Goal: Task Accomplishment & Management: Complete application form

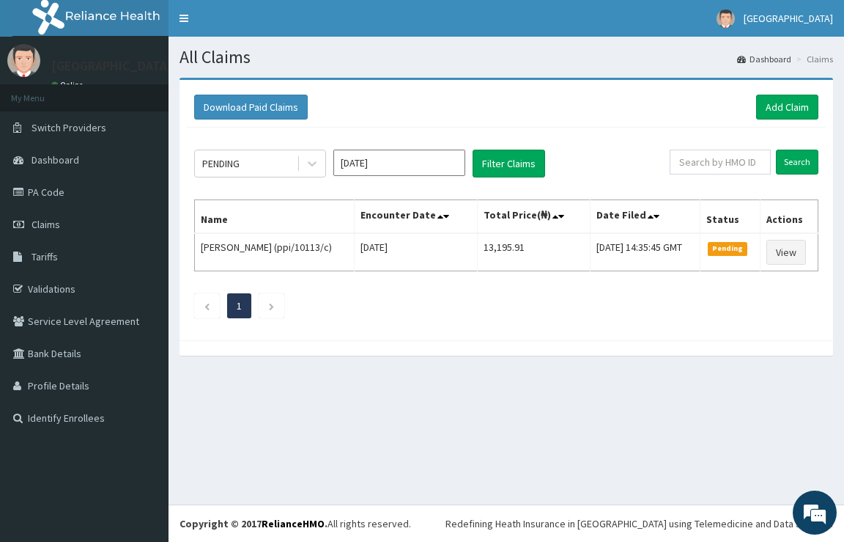
click at [540, 307] on div "PENDING Sep 2025 Filter Claims Search Name Encounter Date Total Price(₦) Date F…" at bounding box center [506, 230] width 639 height 205
drag, startPoint x: 640, startPoint y: 570, endPoint x: 653, endPoint y: 496, distance: 75.2
click at [660, 168] on div "PENDING Sep 2025 Filter Claims" at bounding box center [432, 164] width 476 height 28
click at [770, 107] on link "Add Claim" at bounding box center [787, 107] width 62 height 25
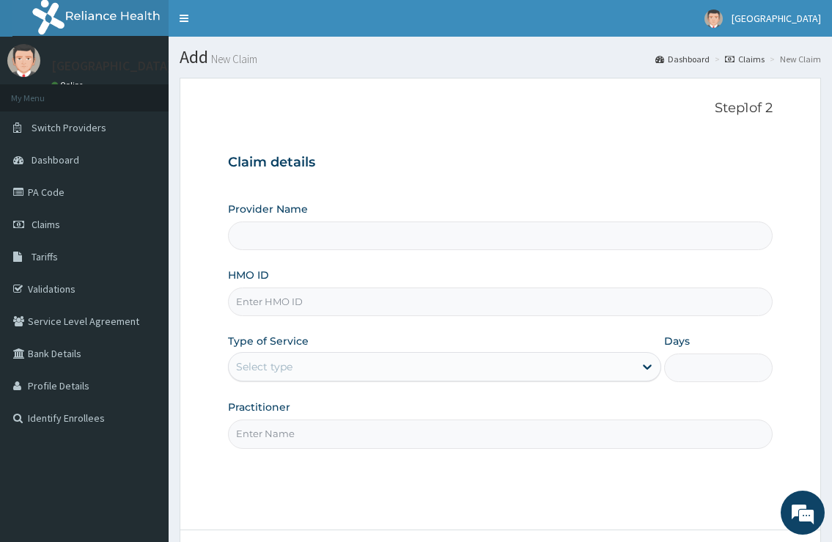
type input "[GEOGRAPHIC_DATA]"
click at [410, 309] on input "HMO ID" at bounding box center [500, 301] width 544 height 29
type input "stz/10195/e"
click at [496, 366] on div "Select type" at bounding box center [431, 366] width 405 height 23
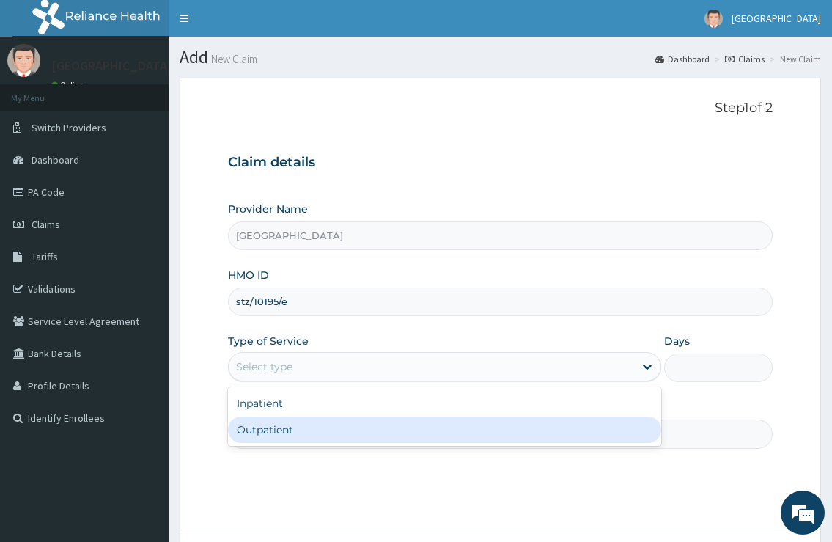
click at [496, 441] on div "Outpatient" at bounding box center [444, 429] width 432 height 26
type input "1"
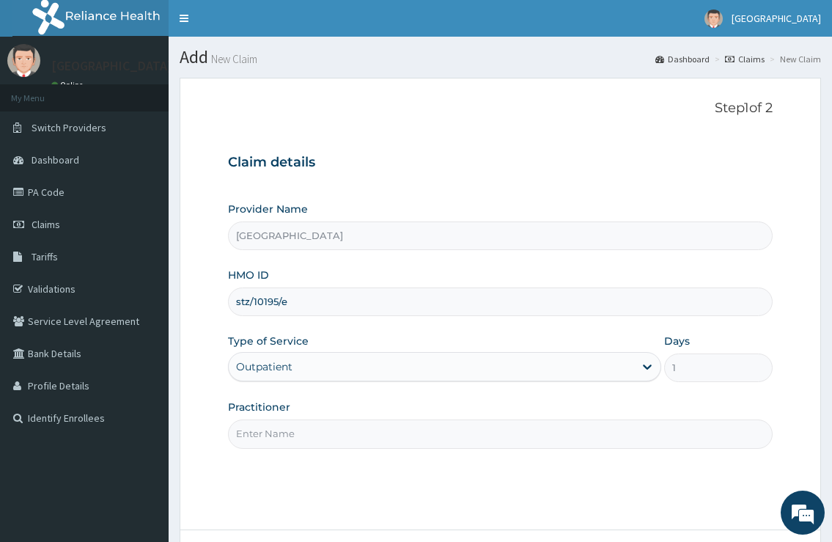
drag, startPoint x: 378, startPoint y: 440, endPoint x: 368, endPoint y: 440, distance: 10.3
click at [376, 440] on input "Practitioner" at bounding box center [500, 433] width 544 height 29
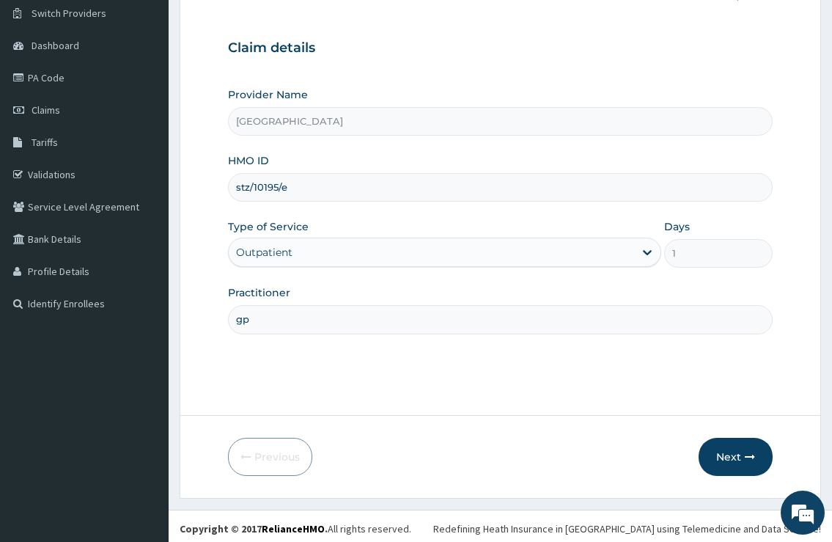
scroll to position [119, 0]
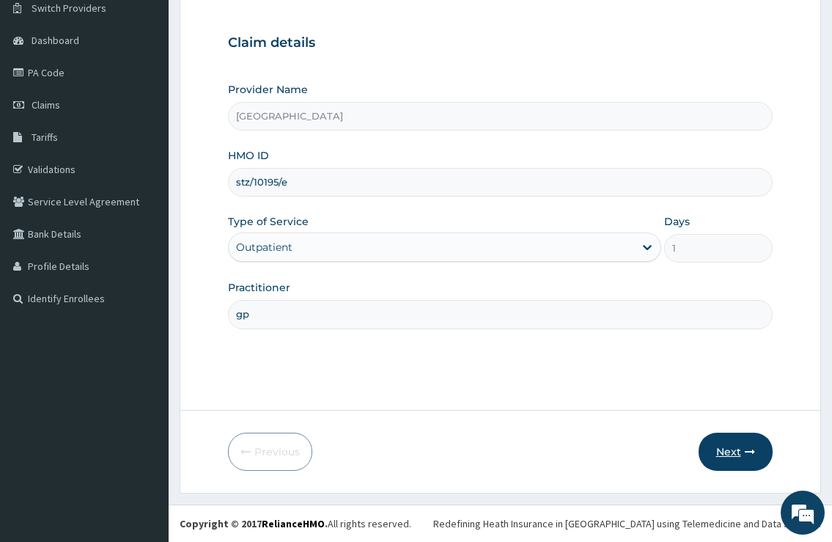
type input "gp"
click at [740, 460] on button "Next" at bounding box center [735, 451] width 74 height 38
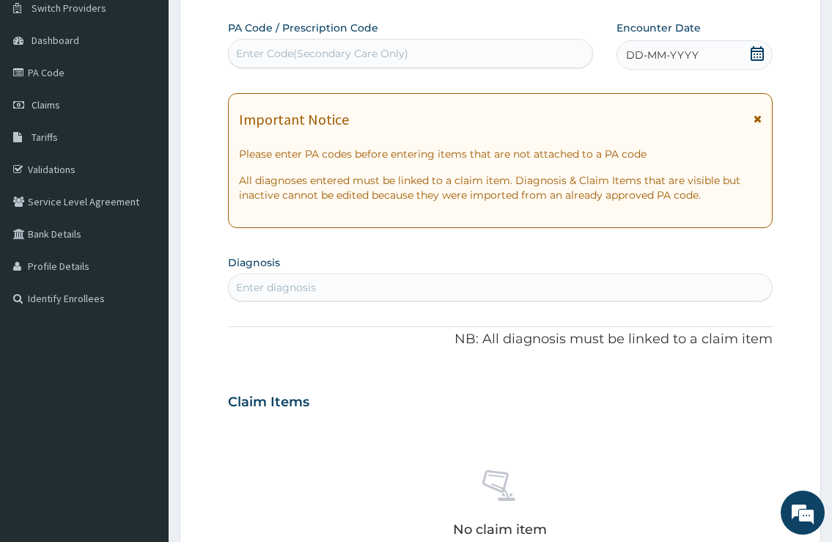
click at [698, 44] on div "DD-MM-YYYY" at bounding box center [694, 54] width 156 height 29
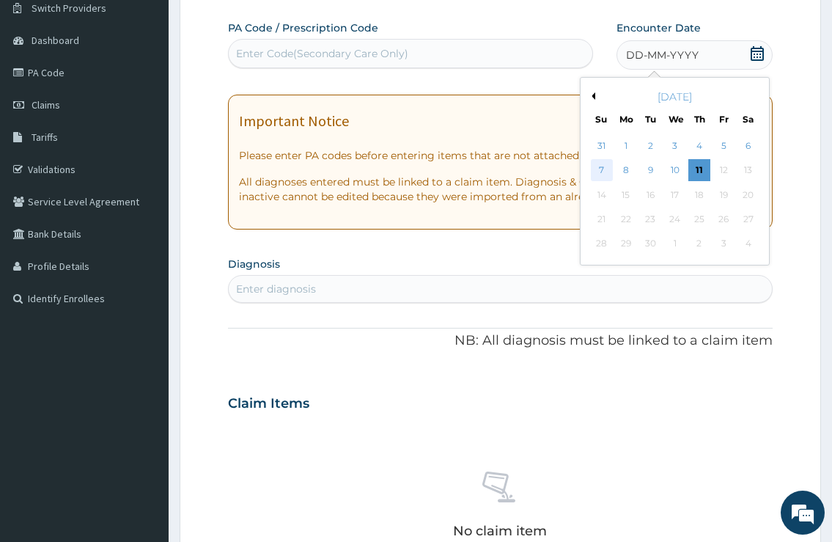
click at [605, 168] on div "7" at bounding box center [601, 171] width 22 height 22
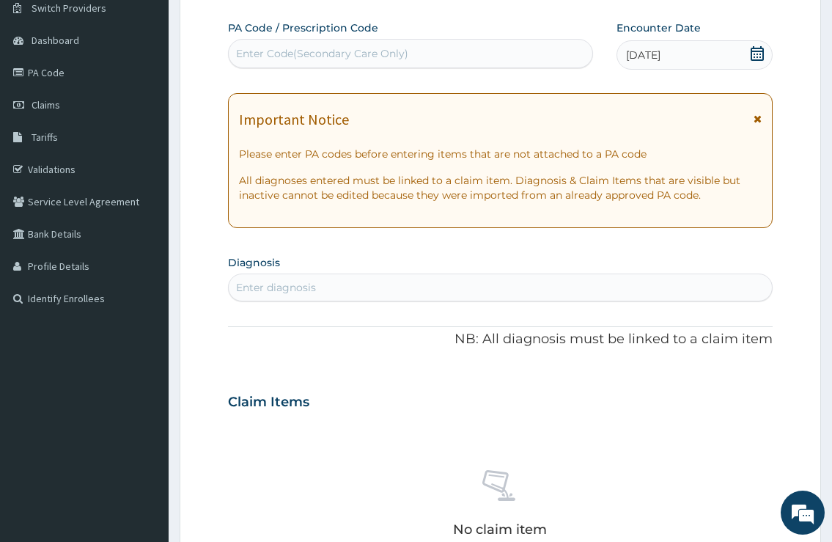
click at [300, 281] on div "Enter diagnosis" at bounding box center [276, 287] width 80 height 15
type input "malari"
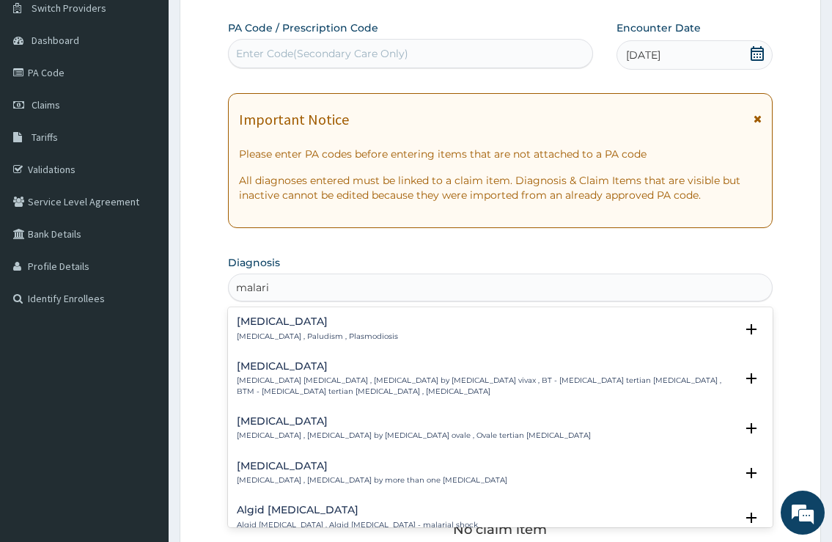
click at [317, 331] on div "[MEDICAL_DATA] [MEDICAL_DATA] , Paludism , Plasmodiosis" at bounding box center [317, 329] width 161 height 26
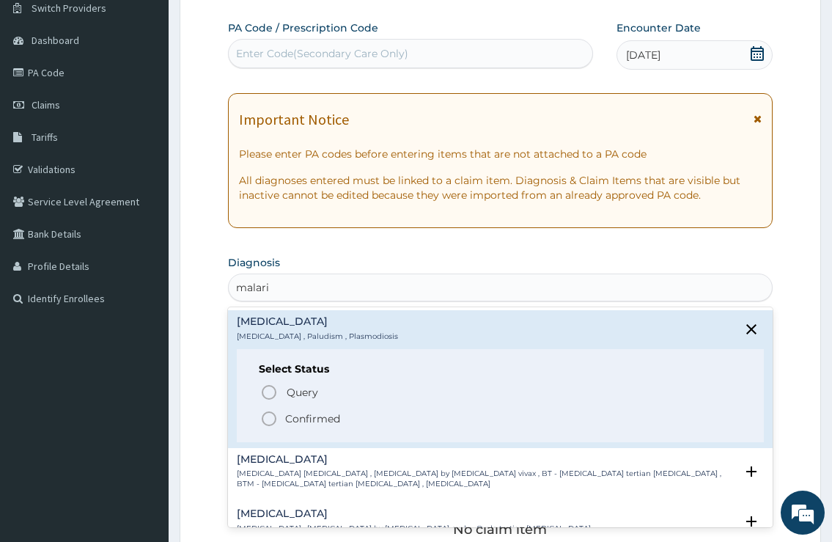
click at [306, 420] on p "Confirmed" at bounding box center [312, 418] width 55 height 15
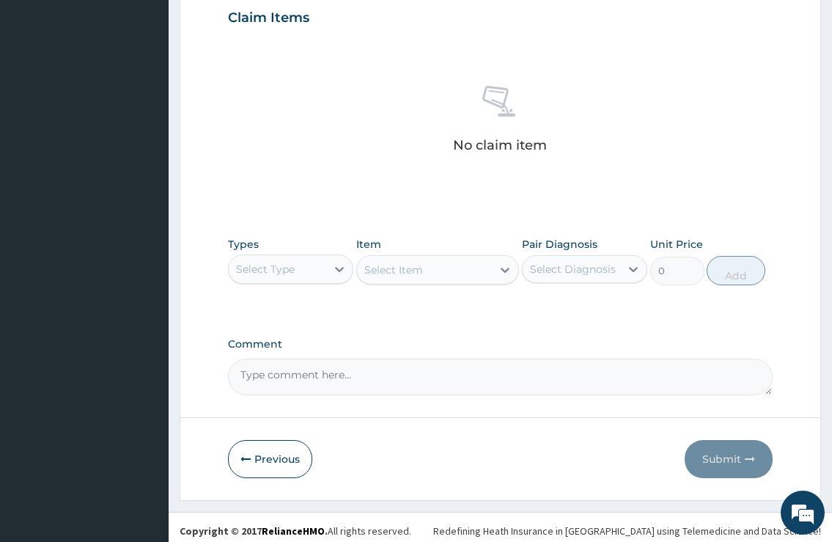
scroll to position [515, 0]
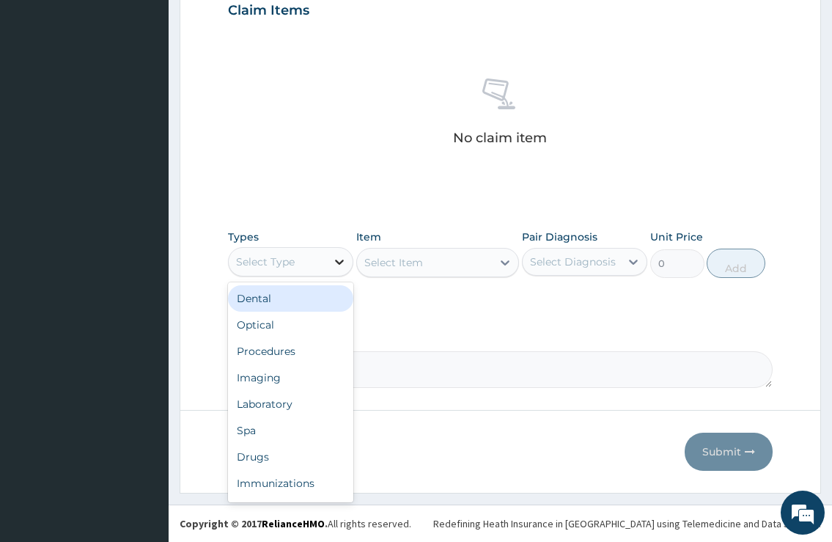
click at [335, 263] on icon at bounding box center [339, 261] width 15 height 15
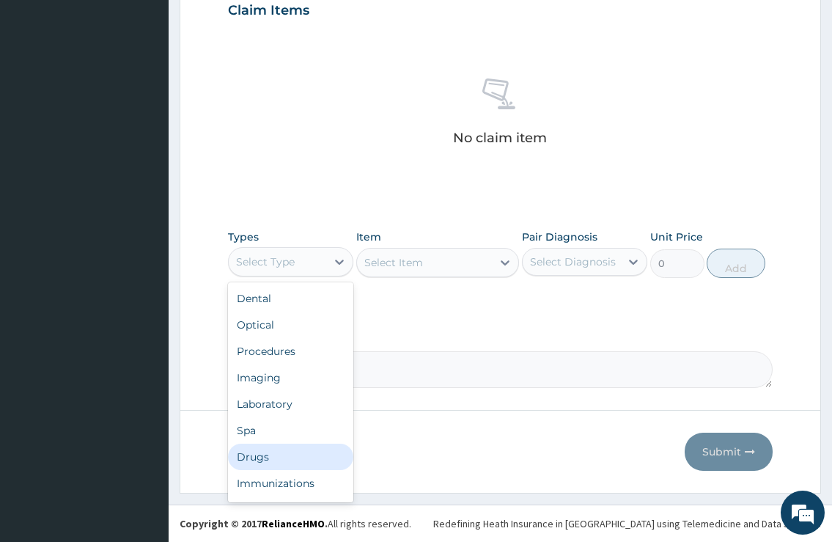
drag, startPoint x: 309, startPoint y: 449, endPoint x: 380, endPoint y: 377, distance: 101.6
click at [310, 449] on div "Drugs" at bounding box center [290, 456] width 125 height 26
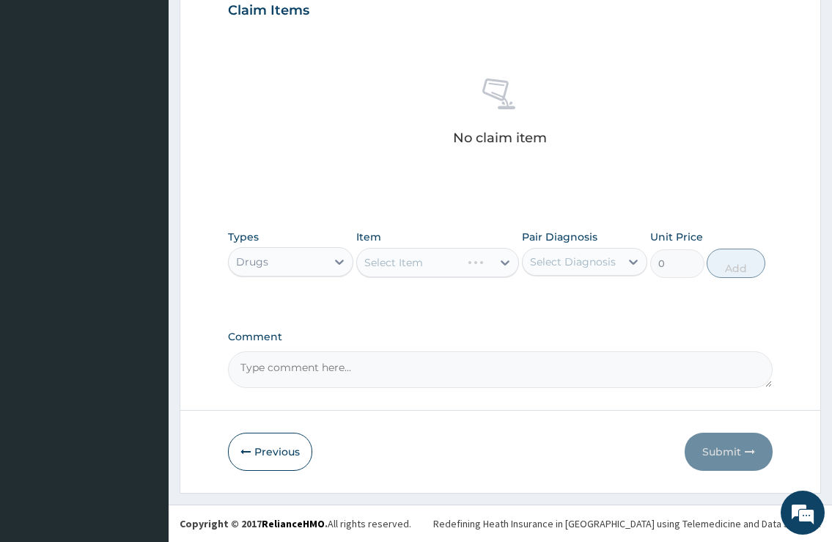
click at [400, 265] on div "Select Item" at bounding box center [437, 262] width 163 height 29
click at [400, 265] on div "Select Item" at bounding box center [393, 262] width 59 height 15
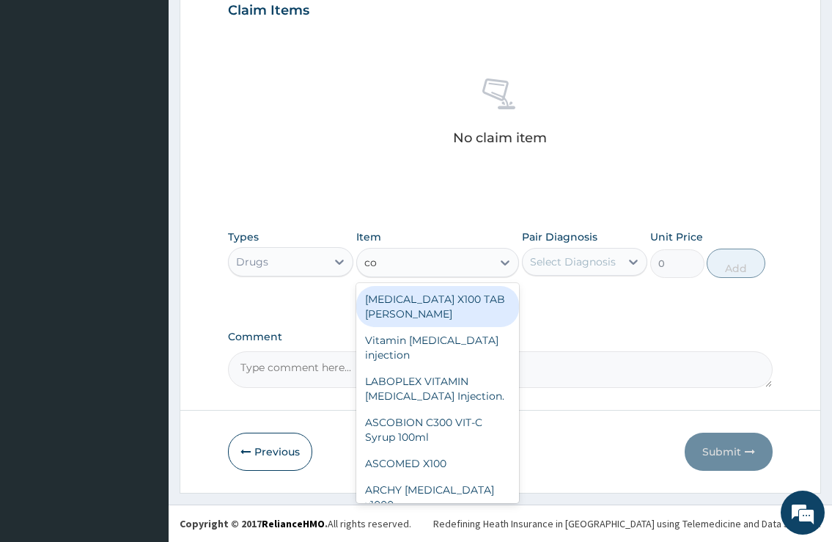
type input "coa"
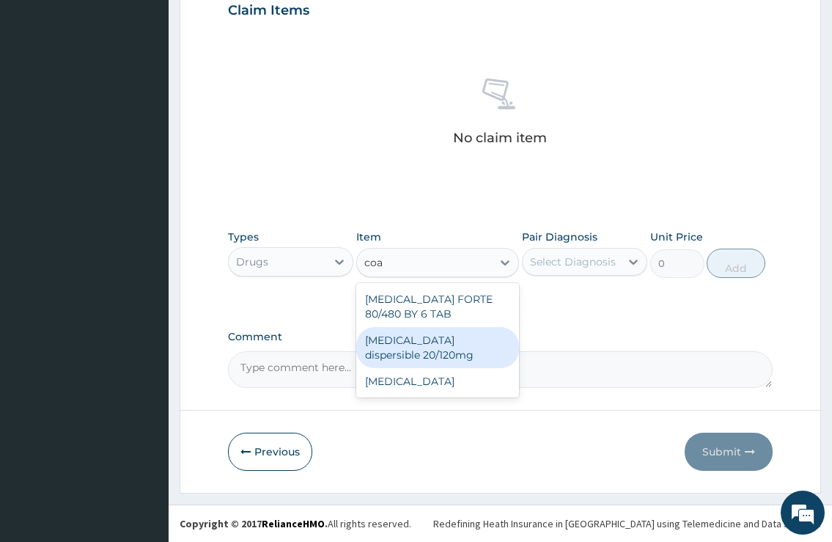
click at [402, 353] on div "[MEDICAL_DATA] dispersible 20/120mg" at bounding box center [437, 347] width 163 height 41
type input "134.805"
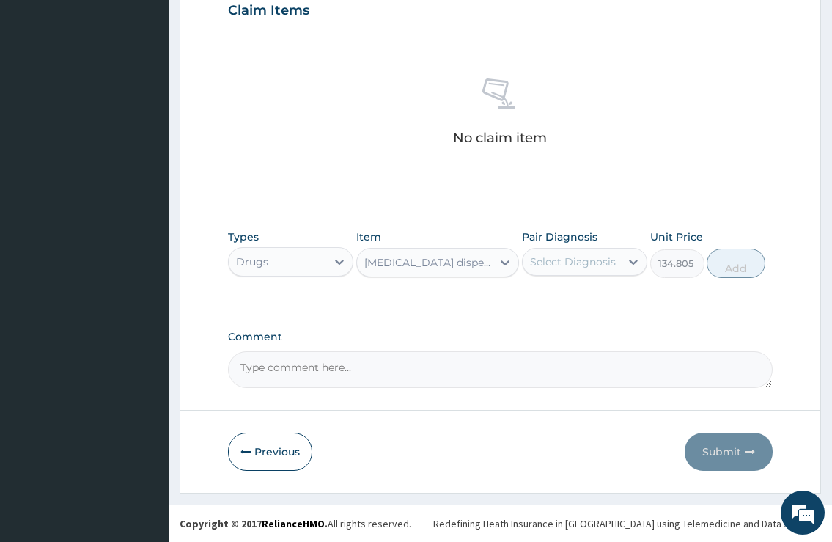
click at [573, 259] on div "Select Diagnosis" at bounding box center [573, 261] width 86 height 15
click at [563, 289] on div "[MEDICAL_DATA]" at bounding box center [584, 299] width 125 height 30
checkbox input "true"
click at [748, 258] on button "Add" at bounding box center [736, 262] width 59 height 29
type input "0"
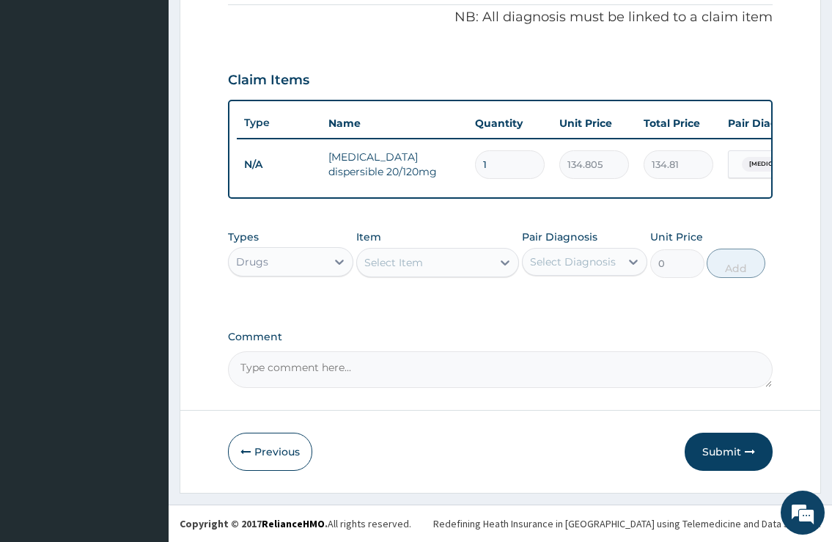
scroll to position [458, 0]
click at [418, 272] on div "Select Item" at bounding box center [425, 262] width 136 height 23
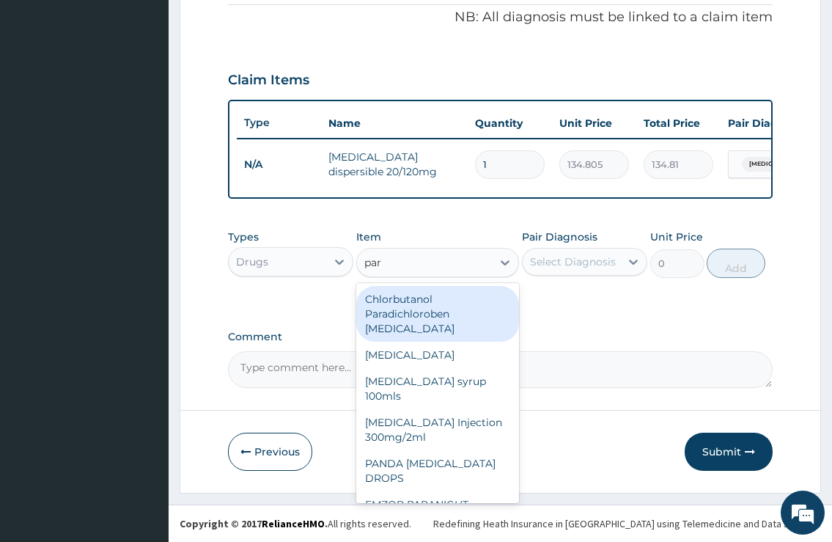
type input "para"
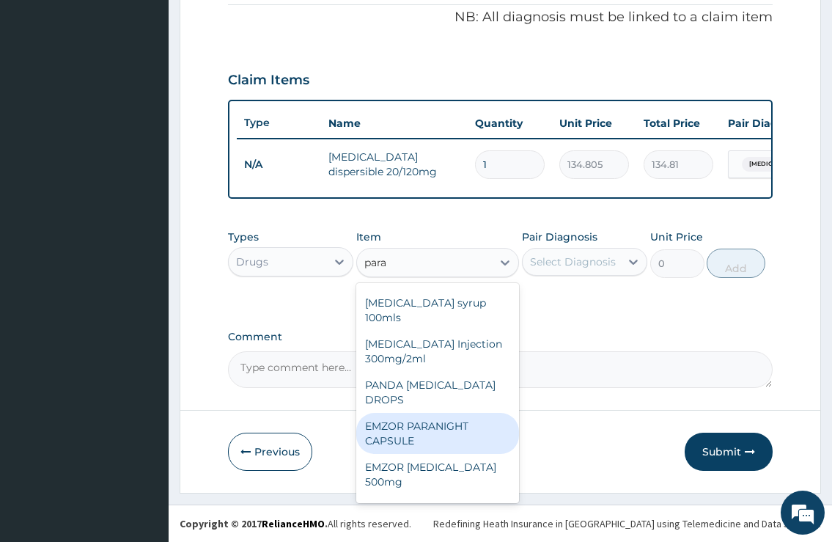
scroll to position [119, 0]
click at [422, 436] on div "EMZOR PARACETAMOL 500mg" at bounding box center [437, 433] width 163 height 41
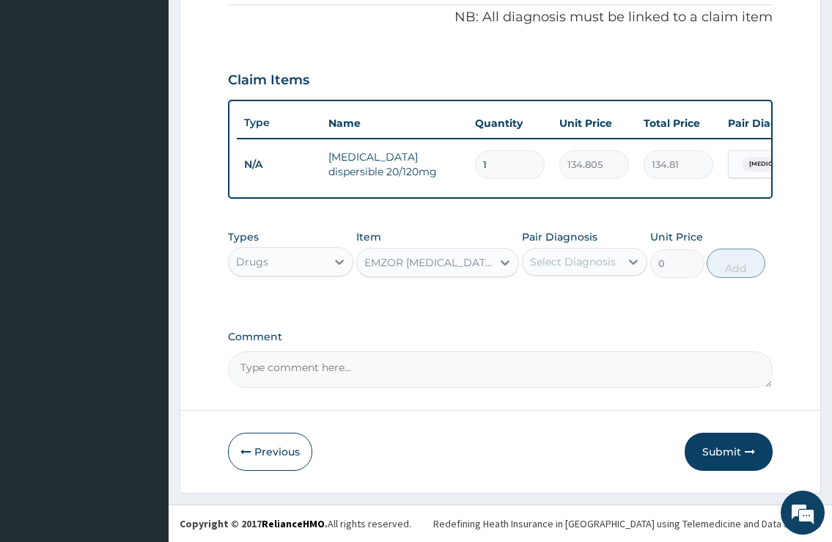
type input "28.38"
click at [561, 253] on div "Select Diagnosis" at bounding box center [571, 261] width 97 height 23
drag, startPoint x: 556, startPoint y: 295, endPoint x: 643, endPoint y: 295, distance: 86.5
click at [561, 295] on label "Malaria" at bounding box center [591, 297] width 91 height 15
checkbox input "true"
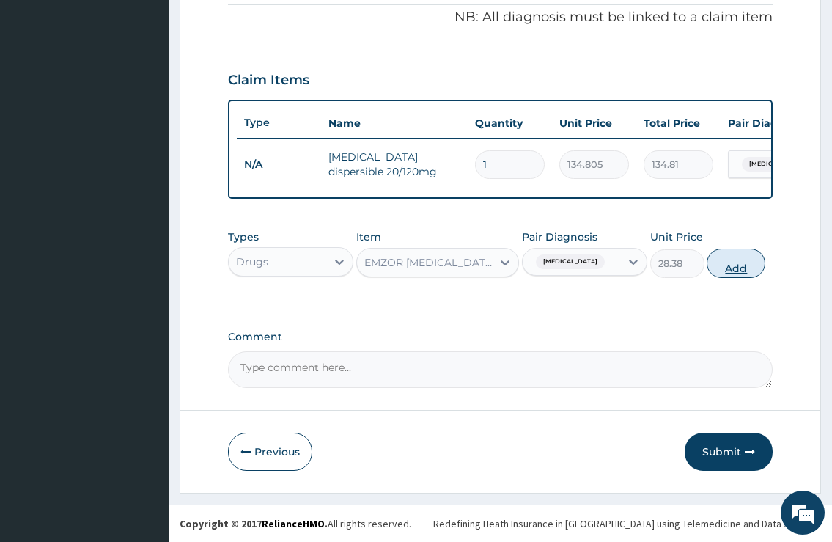
click at [745, 258] on button "Add" at bounding box center [736, 262] width 59 height 29
type input "0"
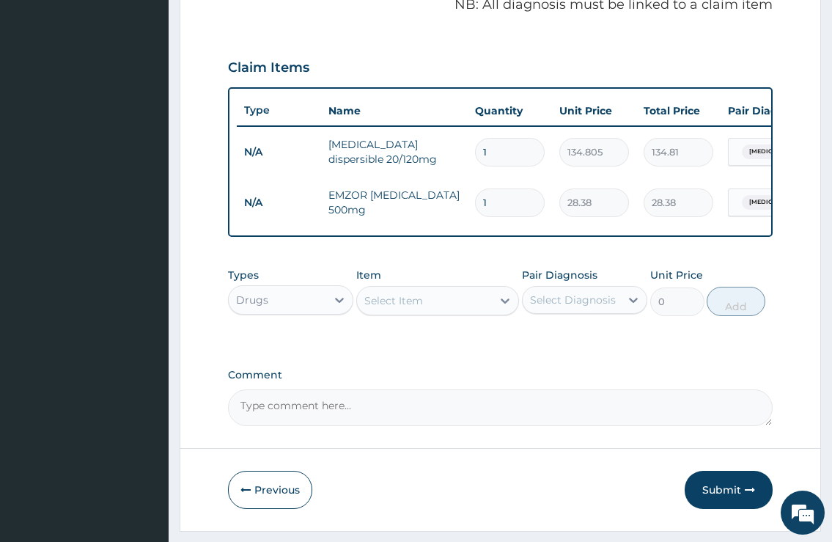
click at [486, 203] on input "1" at bounding box center [510, 202] width 70 height 29
type input "0.00"
type input "3"
type input "85.14"
type input "32"
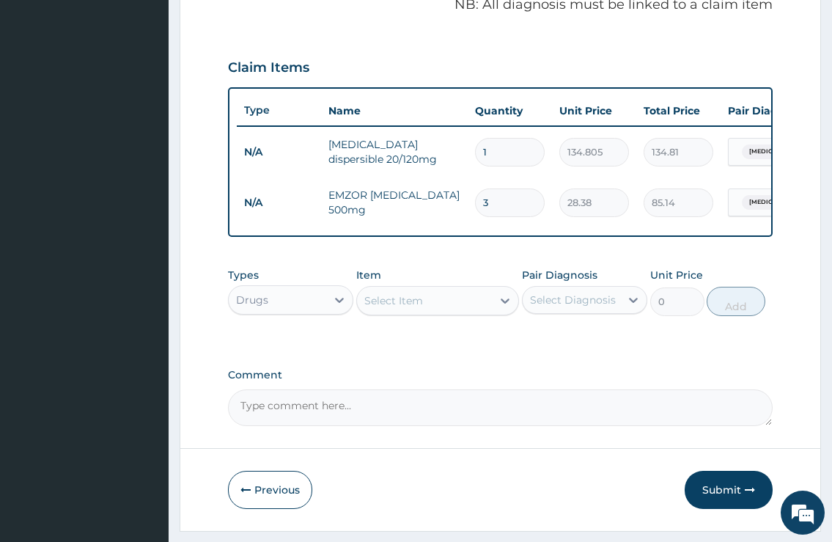
type input "908.16"
type input "3"
type input "85.14"
type input "3"
click at [493, 142] on input "1" at bounding box center [510, 152] width 70 height 29
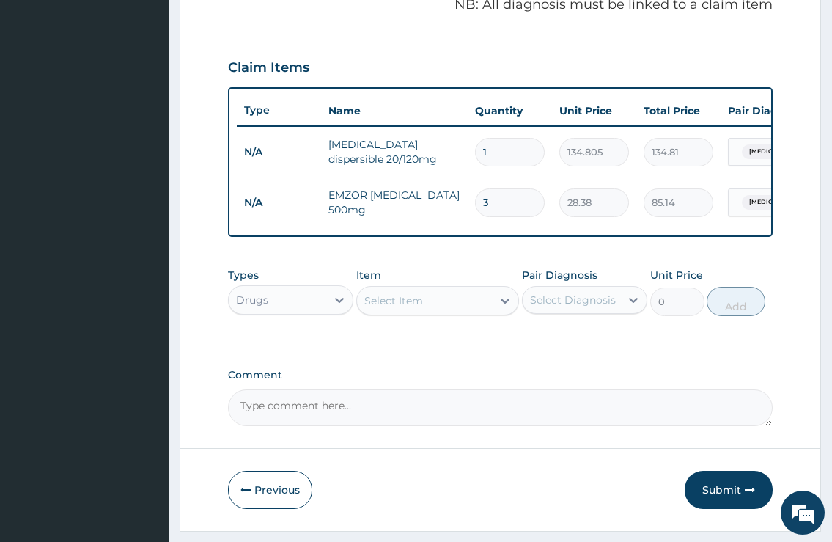
type input "12"
type input "1617.66"
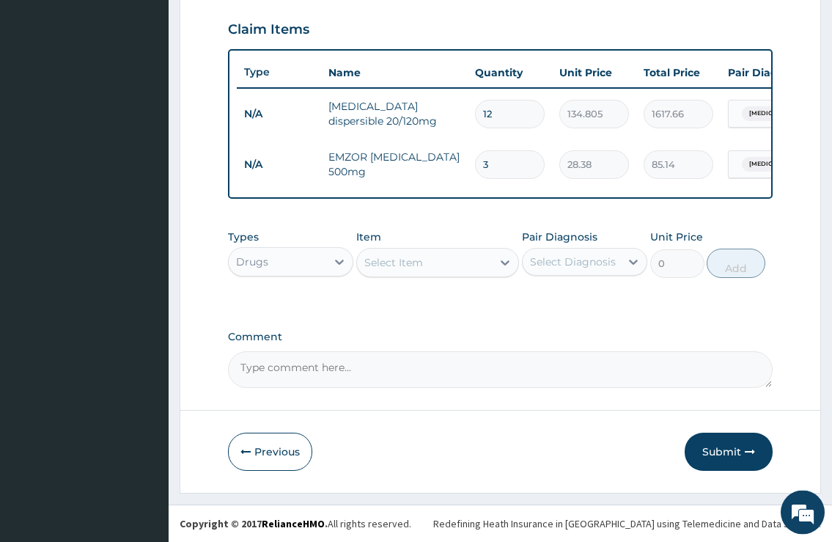
scroll to position [509, 0]
type input "12"
click at [325, 263] on div "Drugs" at bounding box center [277, 261] width 97 height 23
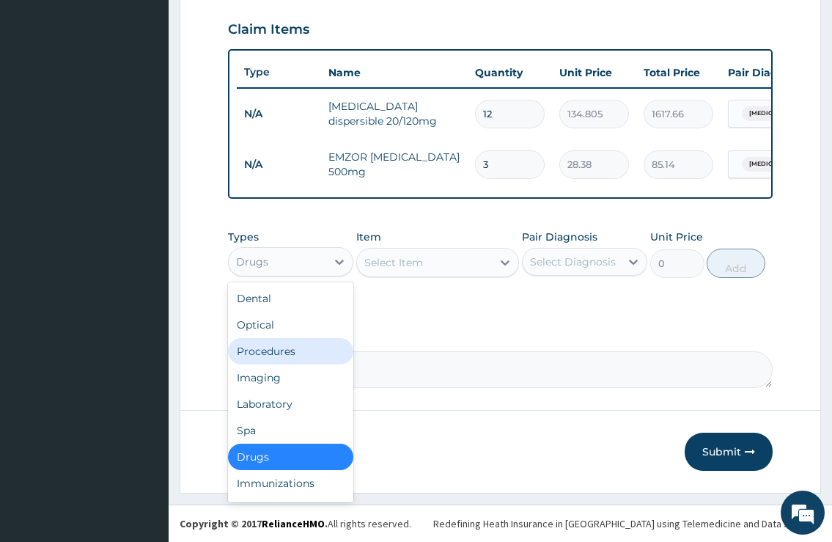
drag, startPoint x: 266, startPoint y: 350, endPoint x: 418, endPoint y: 305, distance: 159.1
click at [272, 351] on div "Procedures" at bounding box center [290, 351] width 125 height 26
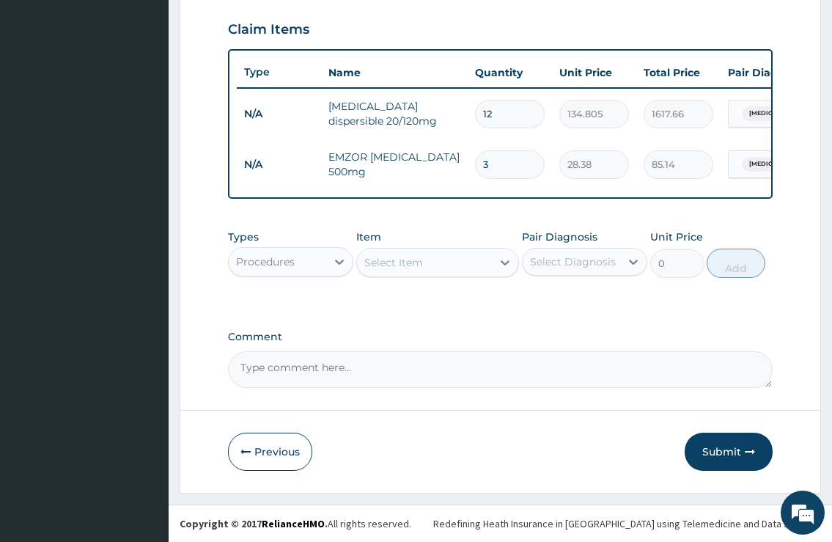
click at [433, 267] on div "Select Item" at bounding box center [425, 262] width 136 height 23
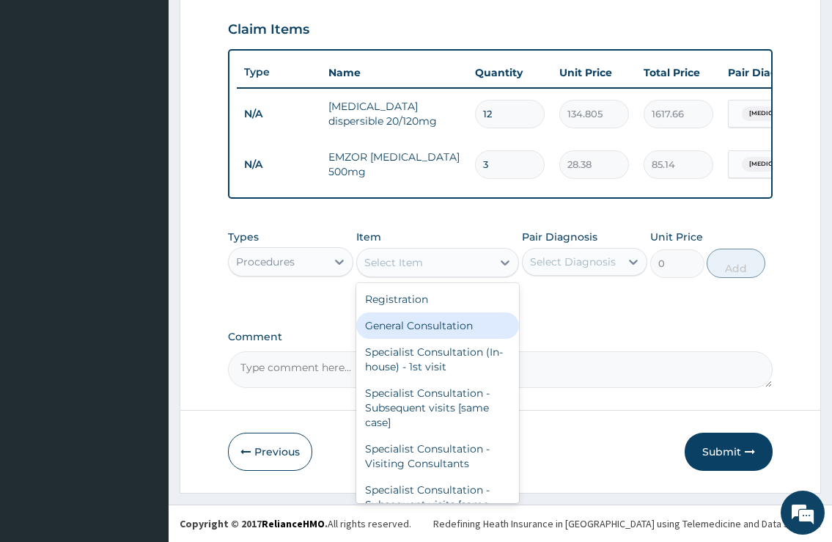
click at [443, 325] on div "General Consultation" at bounding box center [437, 325] width 163 height 26
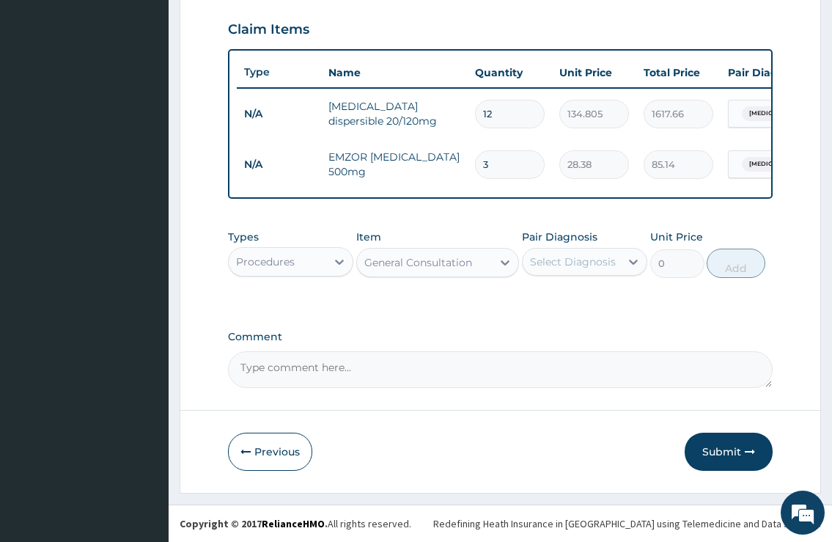
type input "2000"
click at [547, 270] on div "Select Diagnosis" at bounding box center [571, 261] width 97 height 23
click at [552, 303] on label "Malaria" at bounding box center [591, 297] width 91 height 15
checkbox input "true"
click at [724, 264] on button "Add" at bounding box center [736, 262] width 59 height 29
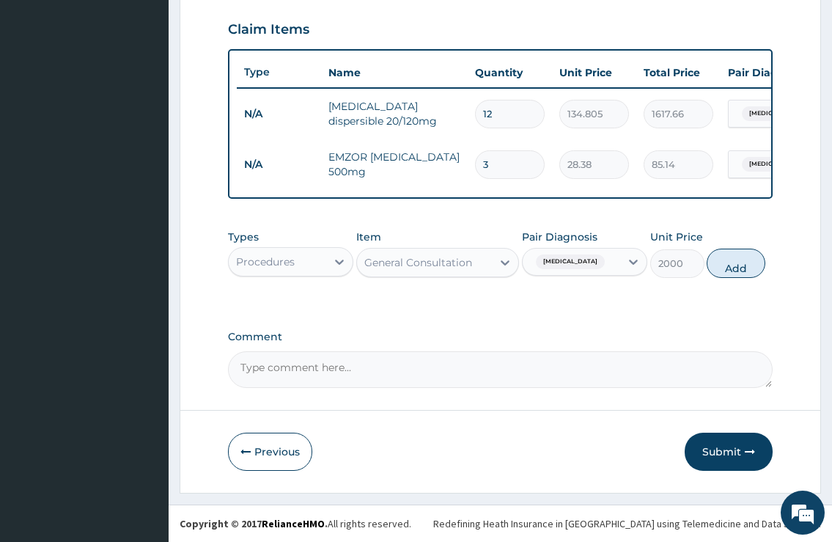
type input "0"
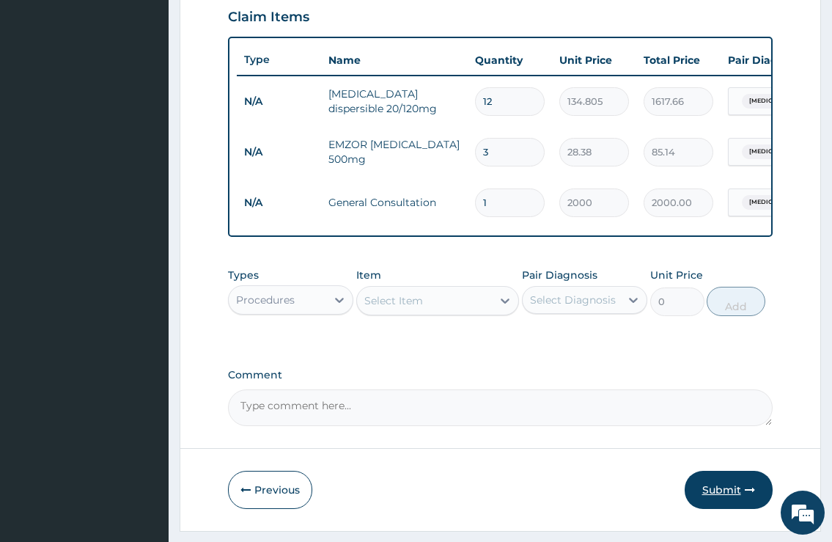
click at [723, 496] on button "Submit" at bounding box center [729, 490] width 88 height 38
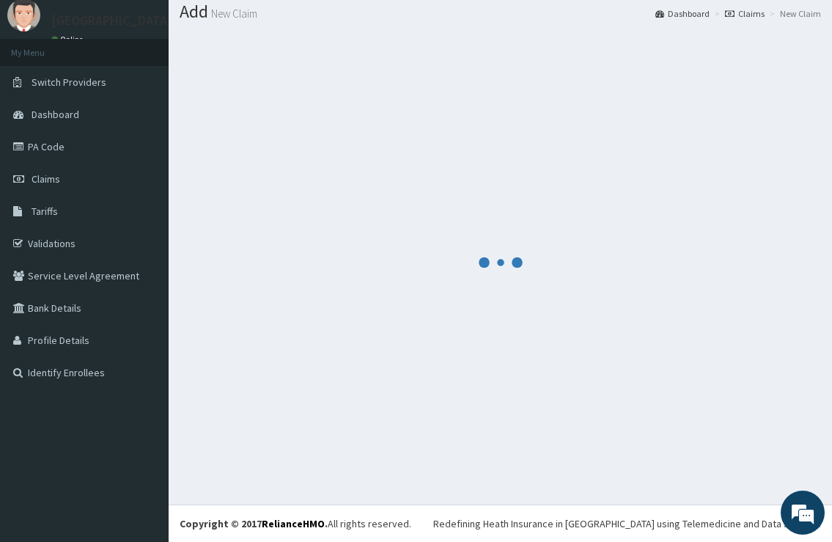
scroll to position [45, 0]
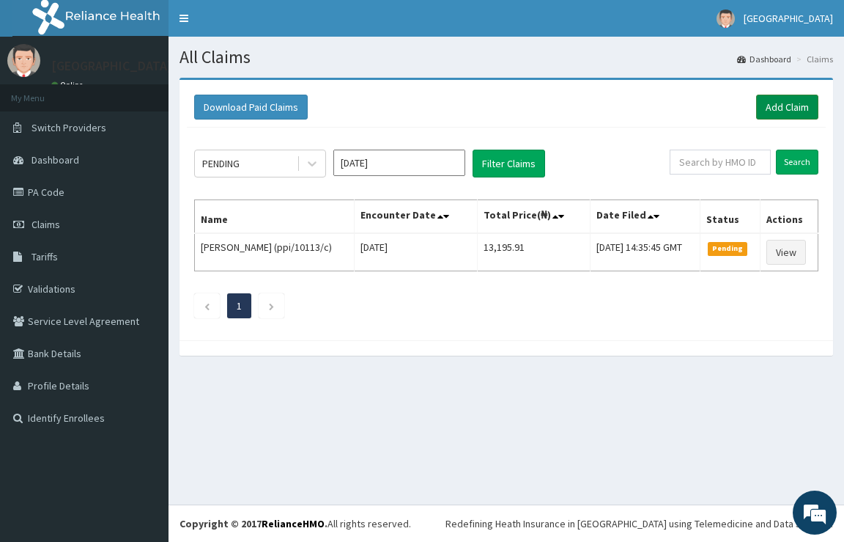
click at [786, 107] on link "Add Claim" at bounding box center [787, 107] width 62 height 25
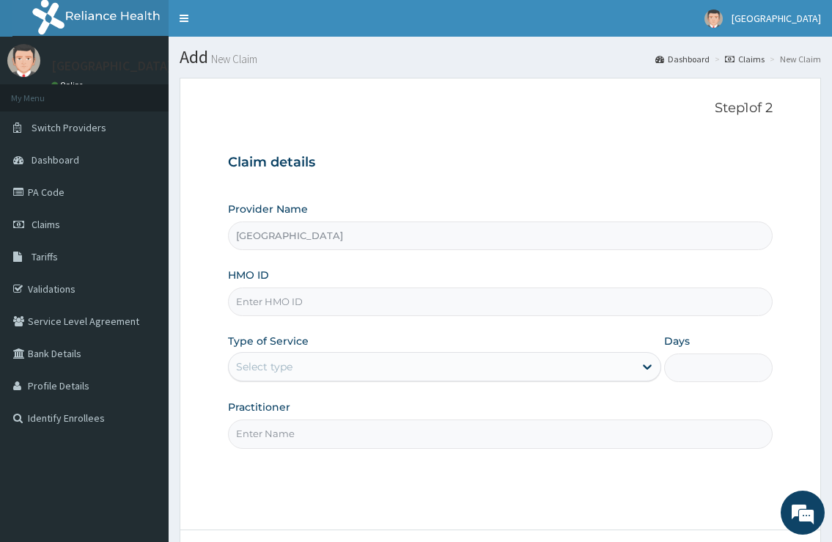
type input "[GEOGRAPHIC_DATA]"
click at [340, 298] on input "HMO ID" at bounding box center [500, 301] width 544 height 29
type input "stz/10195/d"
click at [296, 364] on div "Select type" at bounding box center [431, 366] width 405 height 23
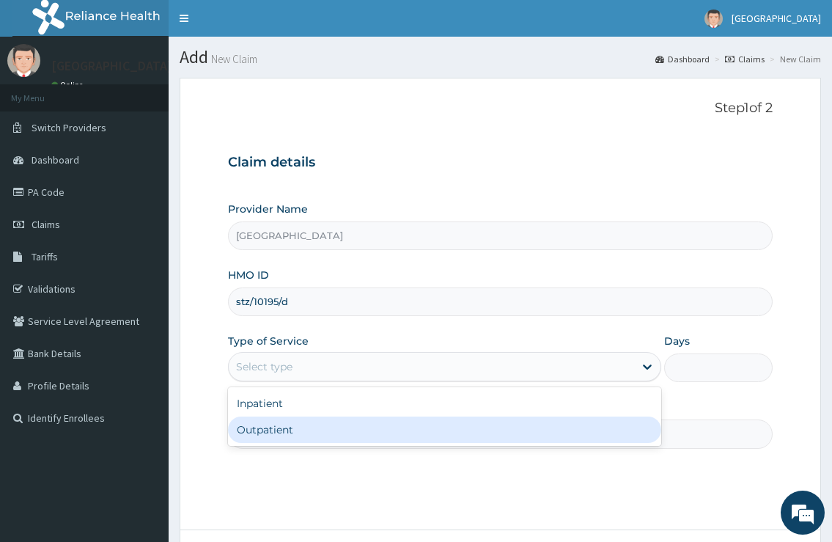
click at [290, 432] on div "Outpatient" at bounding box center [444, 429] width 432 height 26
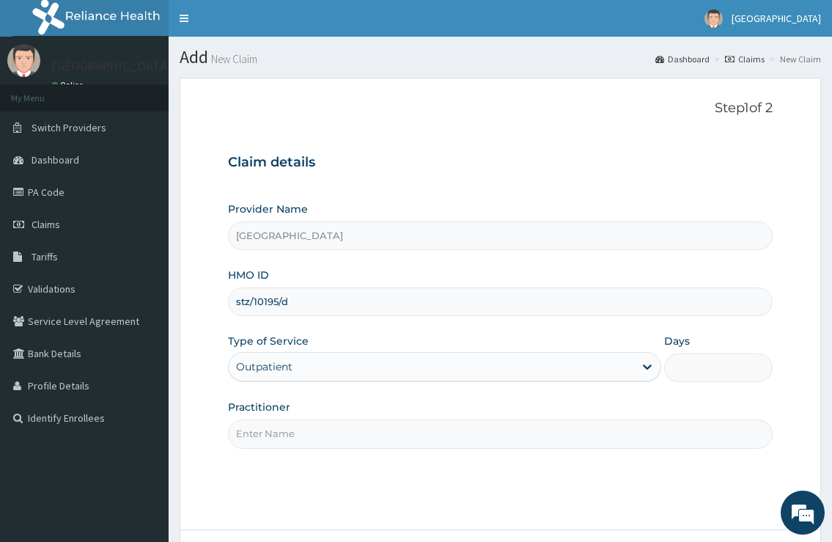
type input "1"
click at [316, 437] on input "Practitioner" at bounding box center [500, 433] width 544 height 29
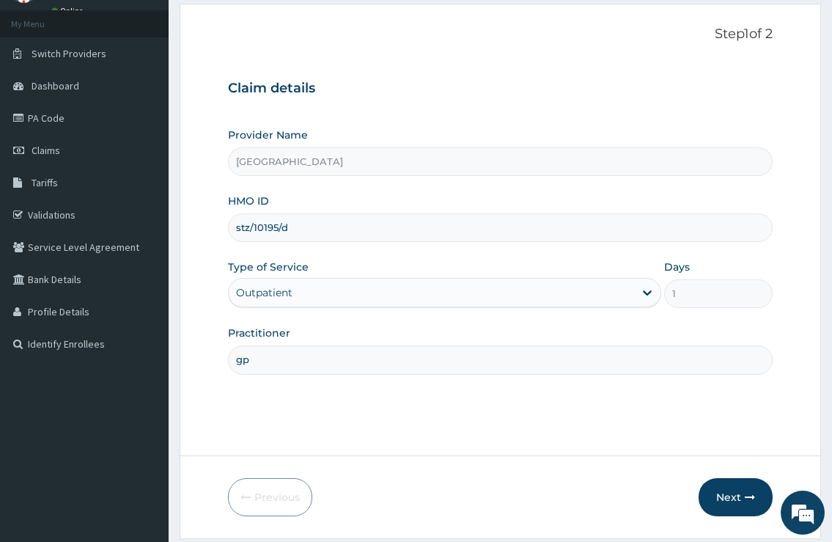
type input "gp"
click at [730, 493] on button "Next" at bounding box center [735, 496] width 74 height 38
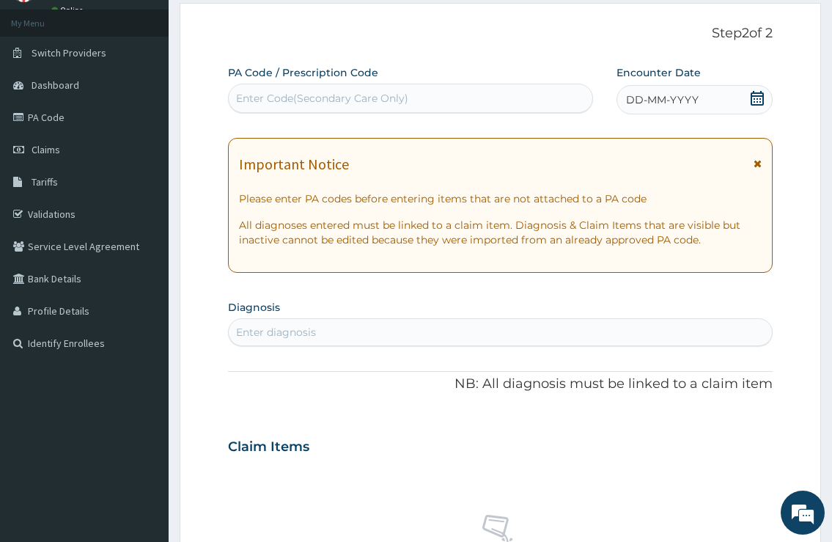
click at [471, 320] on div "Enter diagnosis" at bounding box center [500, 332] width 544 height 28
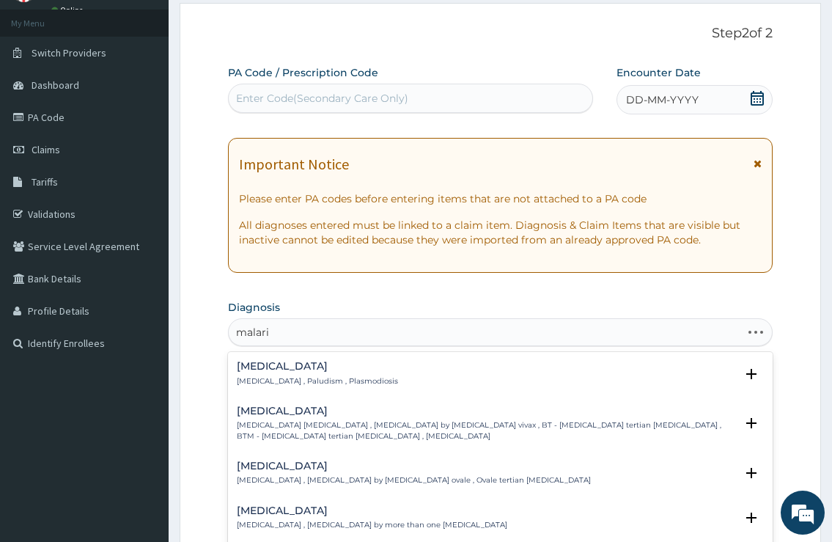
type input "[MEDICAL_DATA]"
click at [446, 356] on div "[MEDICAL_DATA] [MEDICAL_DATA] , Paludism , Plasmodiosis Select Status Query Que…" at bounding box center [500, 377] width 544 height 45
click at [364, 377] on div "[MEDICAL_DATA] [MEDICAL_DATA] , Paludism , Plasmodiosis" at bounding box center [500, 374] width 526 height 26
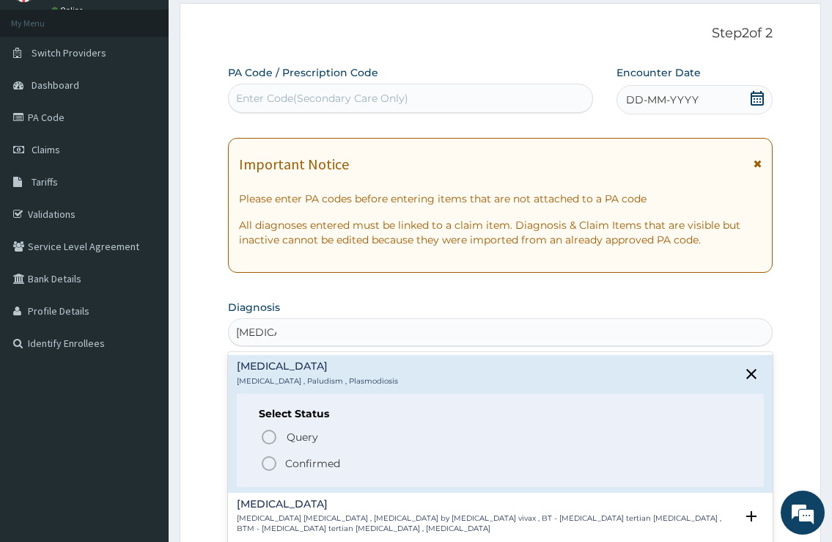
click at [298, 460] on p "Confirmed" at bounding box center [312, 463] width 55 height 15
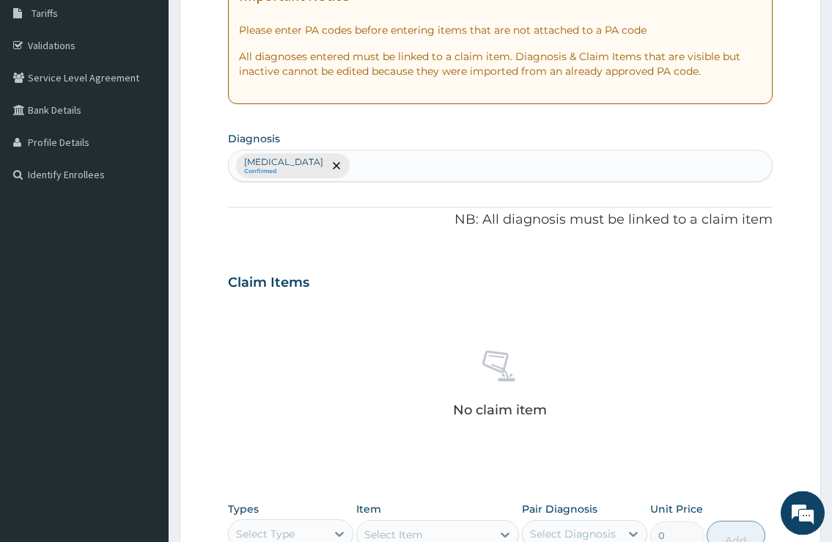
scroll to position [274, 0]
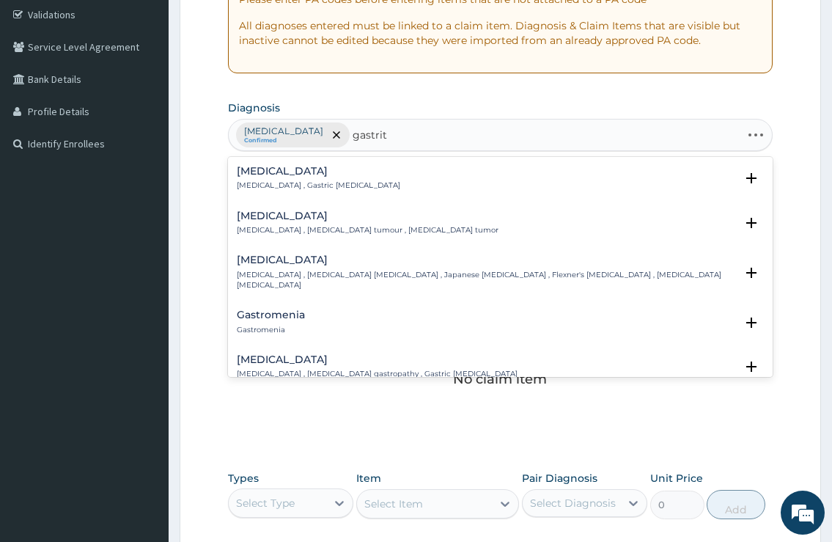
type input "gastriti"
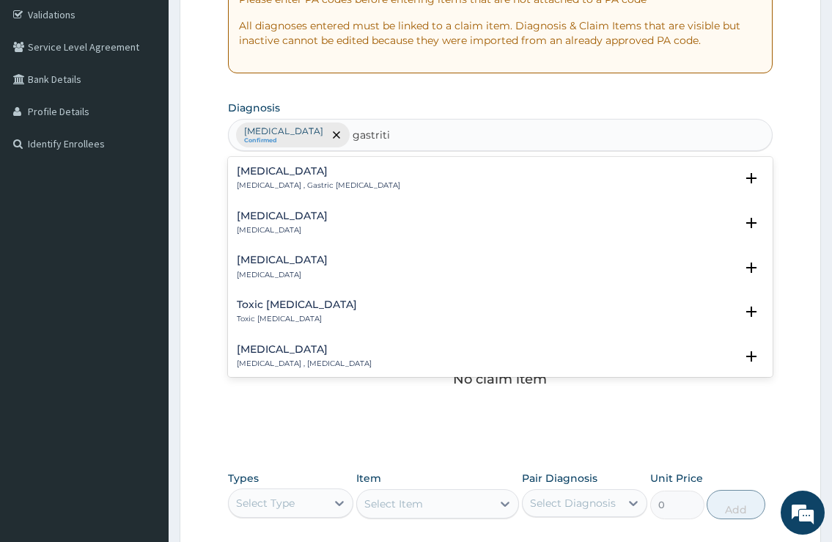
click at [284, 179] on div "[MEDICAL_DATA] [MEDICAL_DATA] , Gastric [MEDICAL_DATA]" at bounding box center [318, 179] width 163 height 26
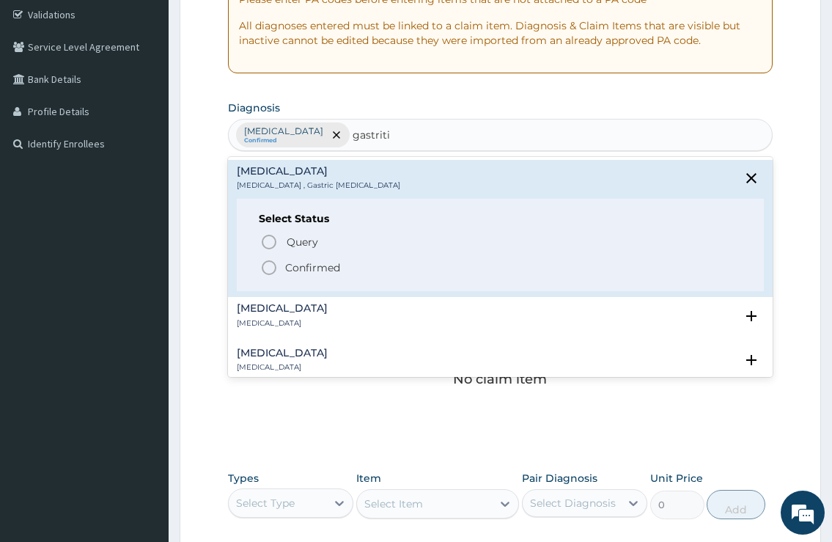
drag, startPoint x: 288, startPoint y: 262, endPoint x: 296, endPoint y: 265, distance: 8.4
click at [291, 262] on p "Confirmed" at bounding box center [312, 267] width 55 height 15
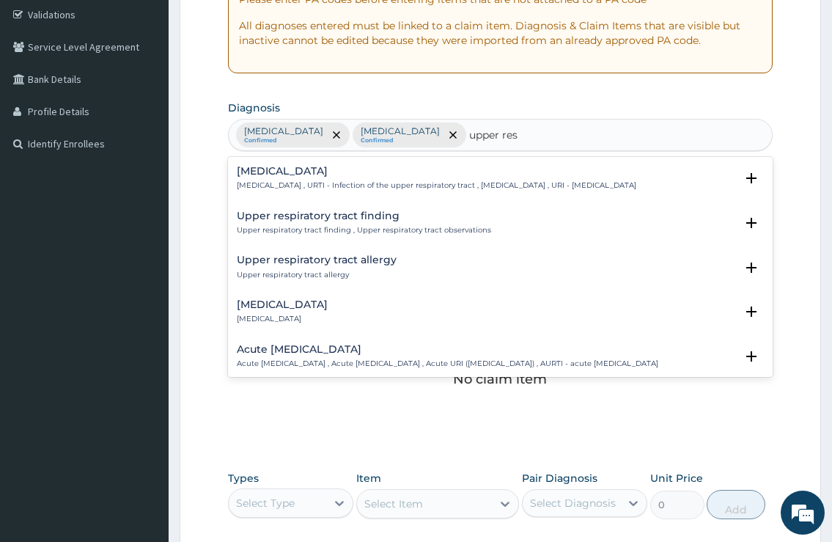
type input "upper resp"
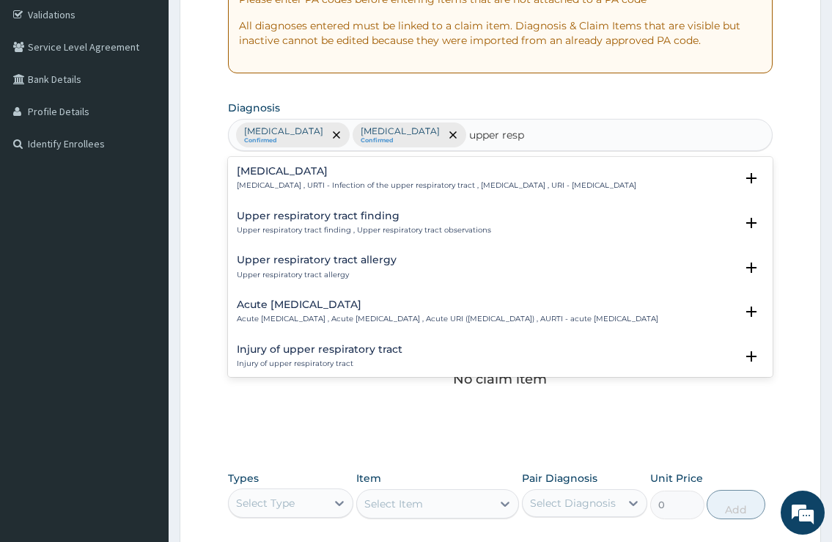
click at [322, 179] on div "[MEDICAL_DATA] [MEDICAL_DATA] , URTI - Infection of the upper respiratory tract…" at bounding box center [436, 179] width 399 height 26
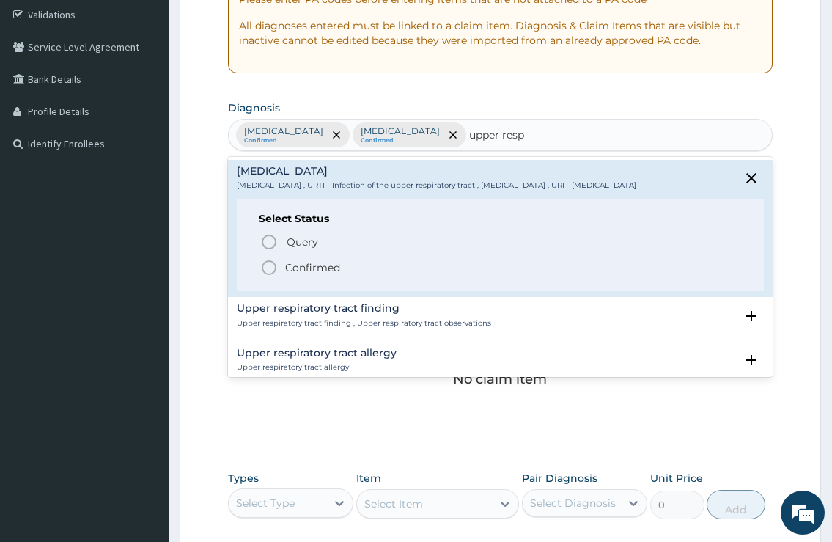
click at [304, 275] on p "Confirmed" at bounding box center [312, 267] width 55 height 15
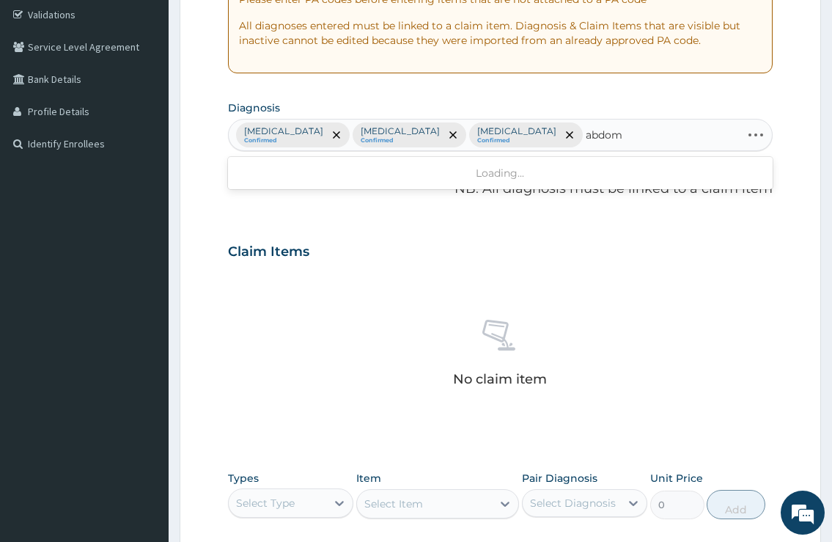
type input "abdomi"
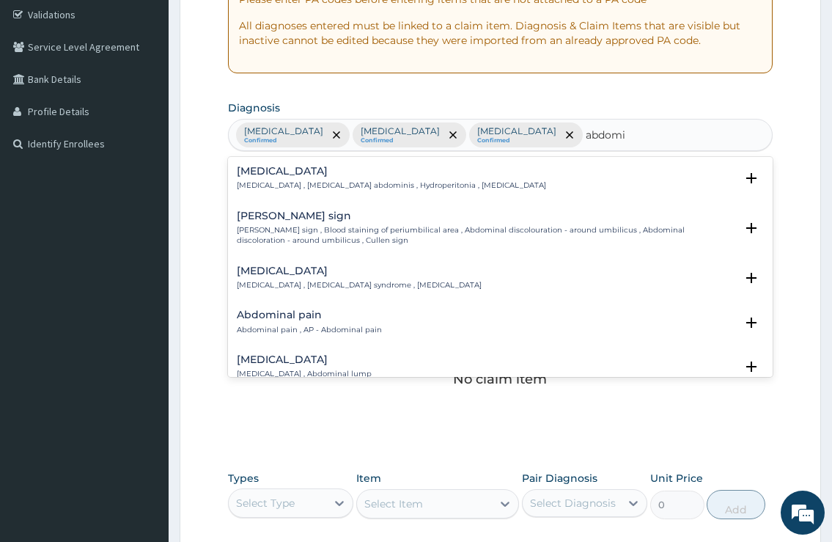
click at [338, 314] on h4 "Abdominal pain" at bounding box center [309, 314] width 145 height 11
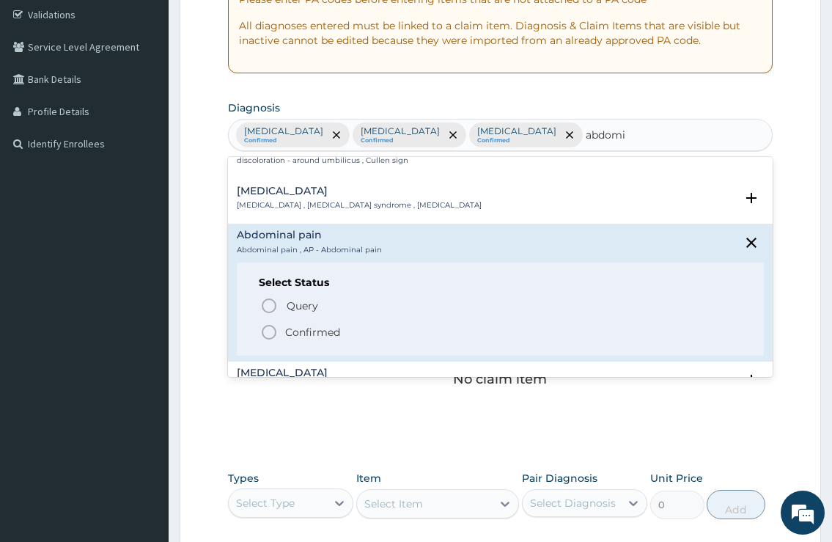
scroll to position [119, 0]
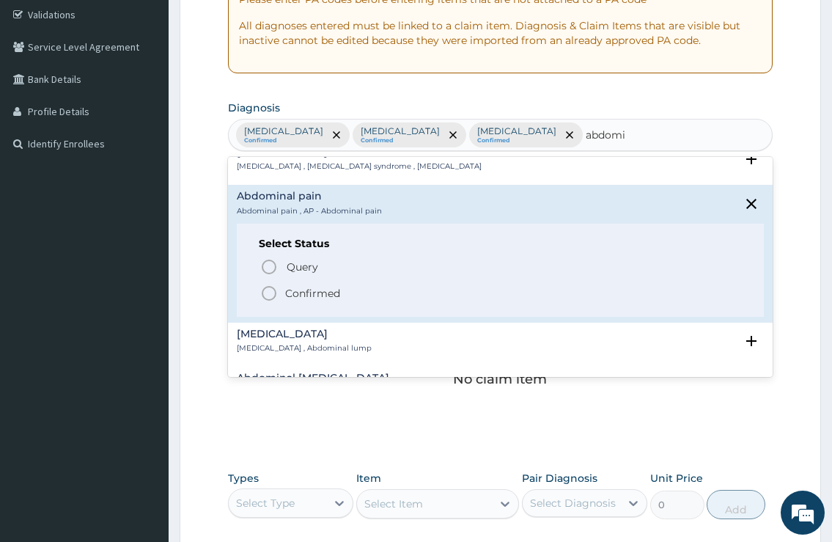
click at [250, 289] on div "Select Status Query Query covers suspected (?), Keep in view (kiv), Ruled out (…" at bounding box center [500, 270] width 526 height 93
click at [271, 292] on icon "status option filled" at bounding box center [269, 293] width 18 height 18
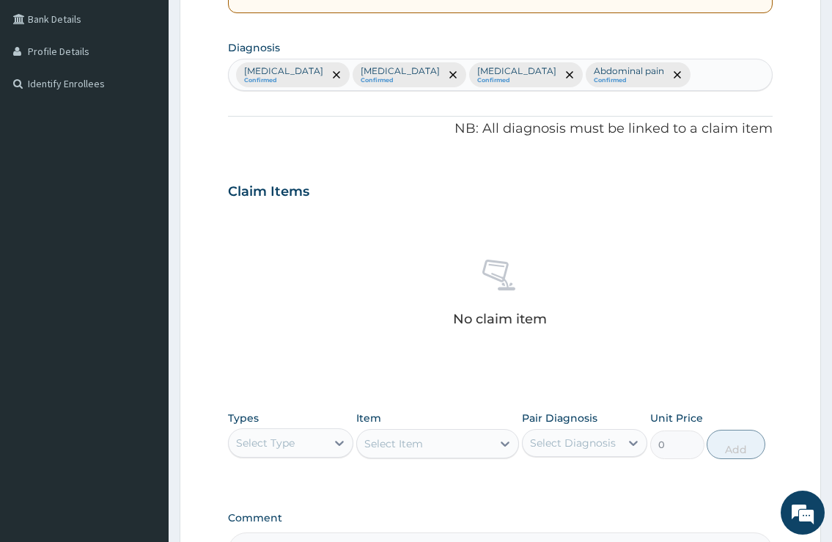
scroll to position [349, 0]
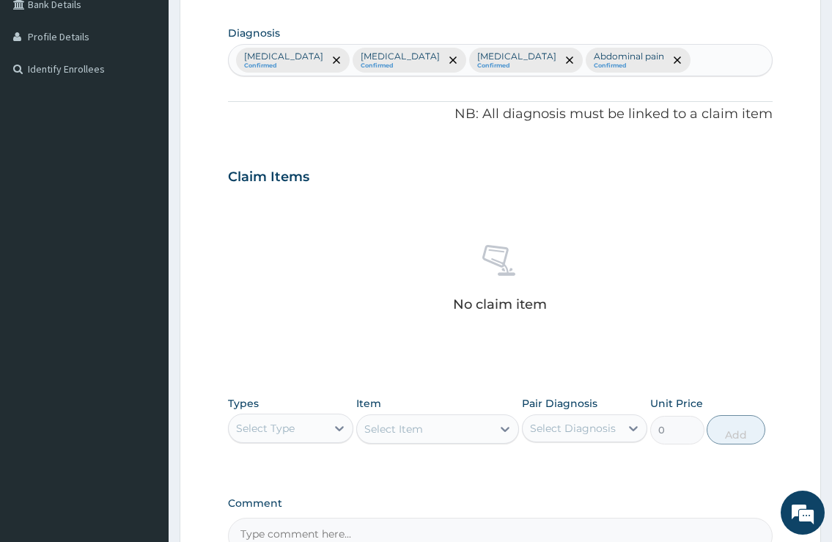
drag, startPoint x: 839, startPoint y: 529, endPoint x: 841, endPoint y: 517, distance: 12.7
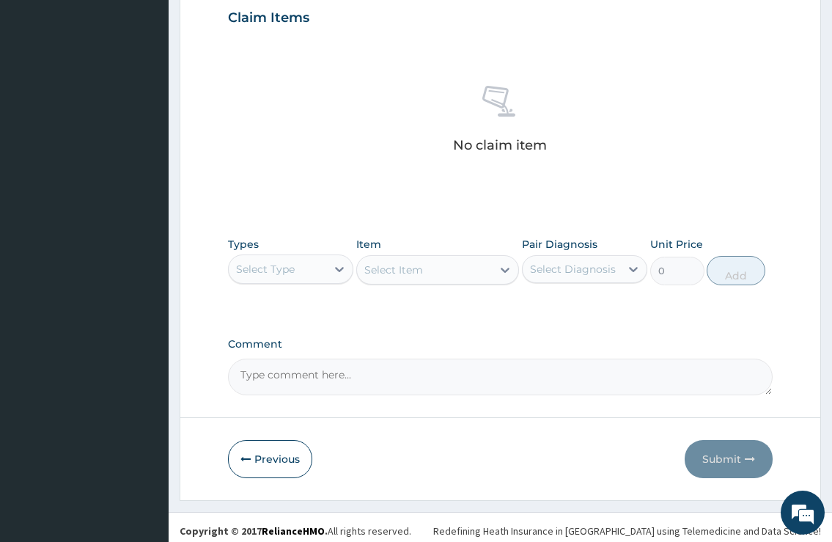
drag, startPoint x: 834, startPoint y: 533, endPoint x: 836, endPoint y: 520, distance: 13.3
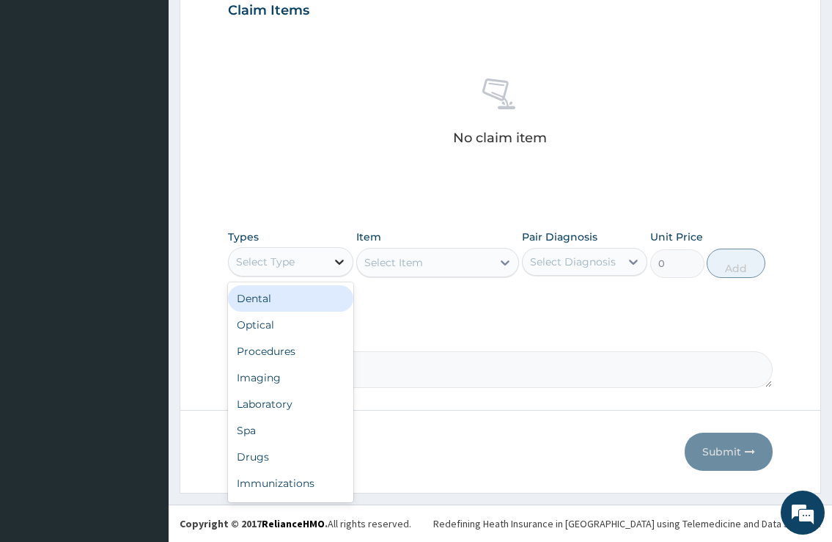
click at [339, 253] on div at bounding box center [339, 261] width 26 height 26
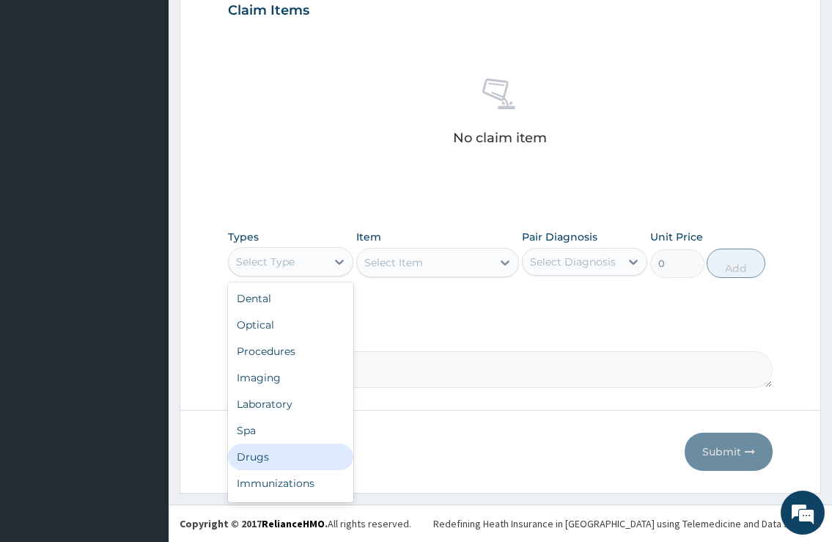
drag, startPoint x: 296, startPoint y: 448, endPoint x: 359, endPoint y: 397, distance: 81.3
click at [295, 450] on div "Drugs" at bounding box center [290, 456] width 125 height 26
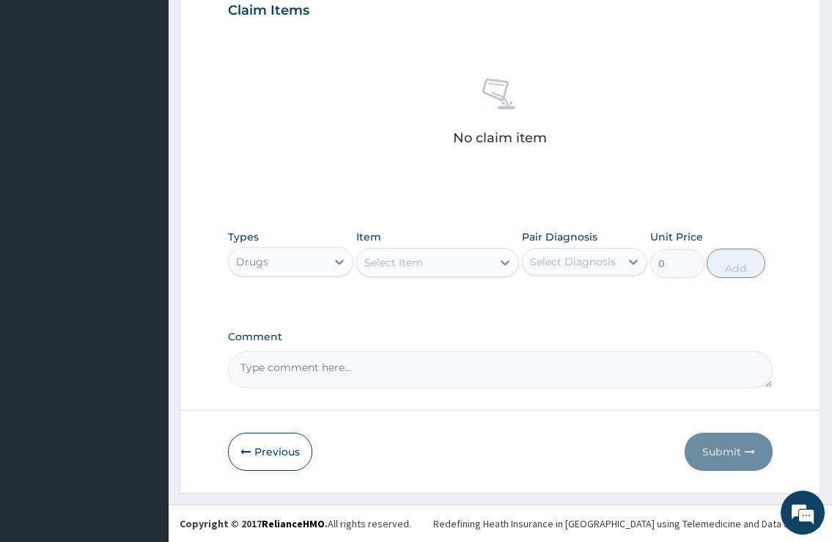
click at [435, 259] on div "Select Item" at bounding box center [425, 262] width 136 height 23
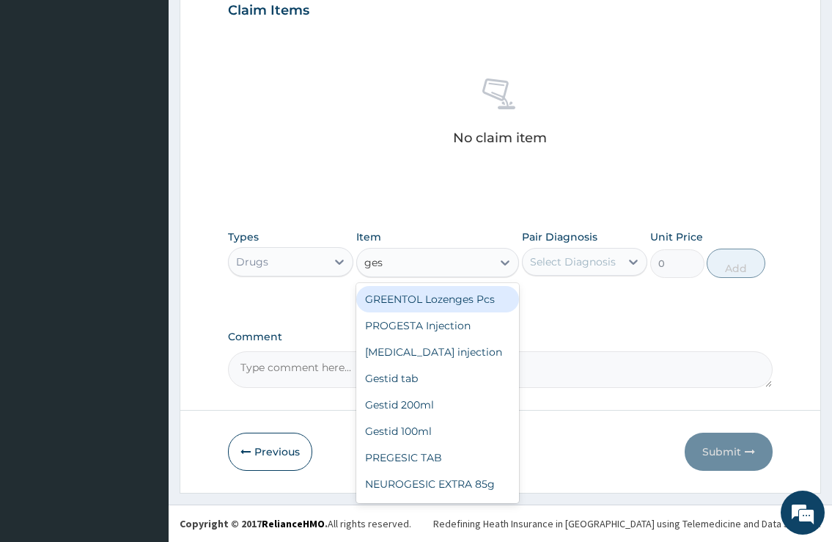
type input "gest"
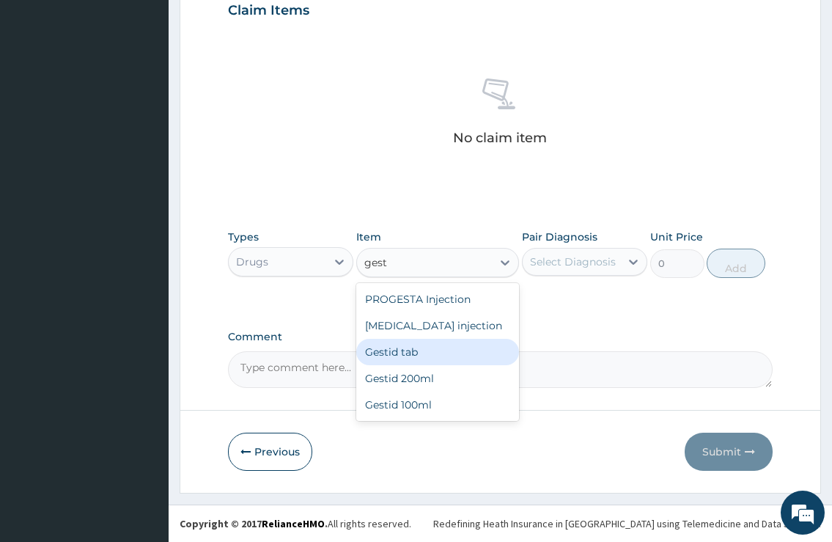
click at [477, 344] on div "Gestid tab" at bounding box center [437, 352] width 163 height 26
type input "56.76"
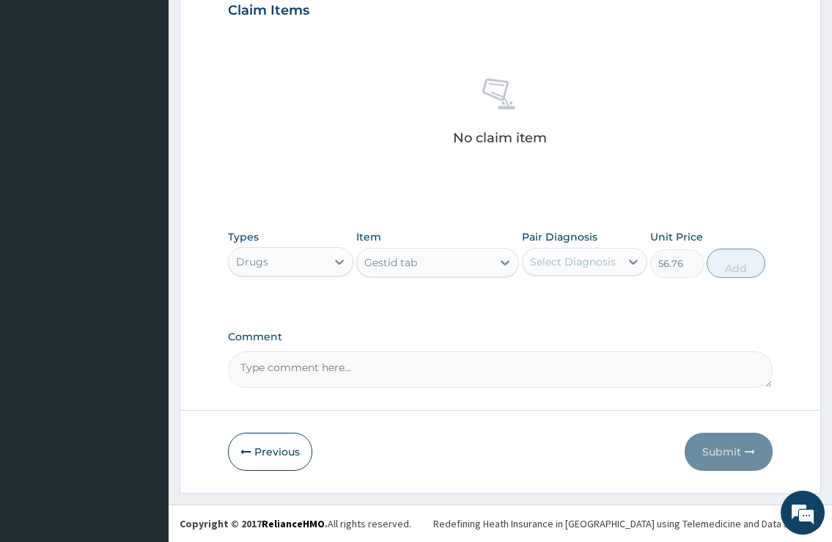
click at [417, 259] on div "Gestid tab" at bounding box center [425, 262] width 136 height 23
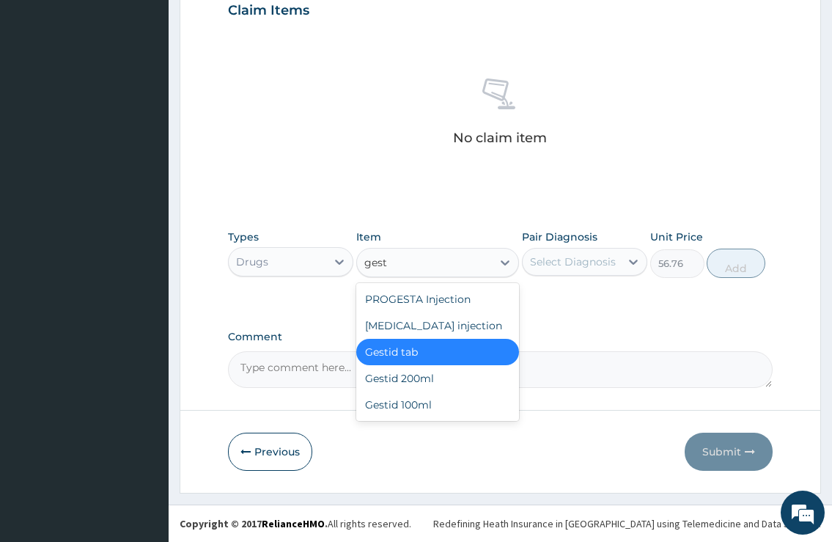
scroll to position [0, 0]
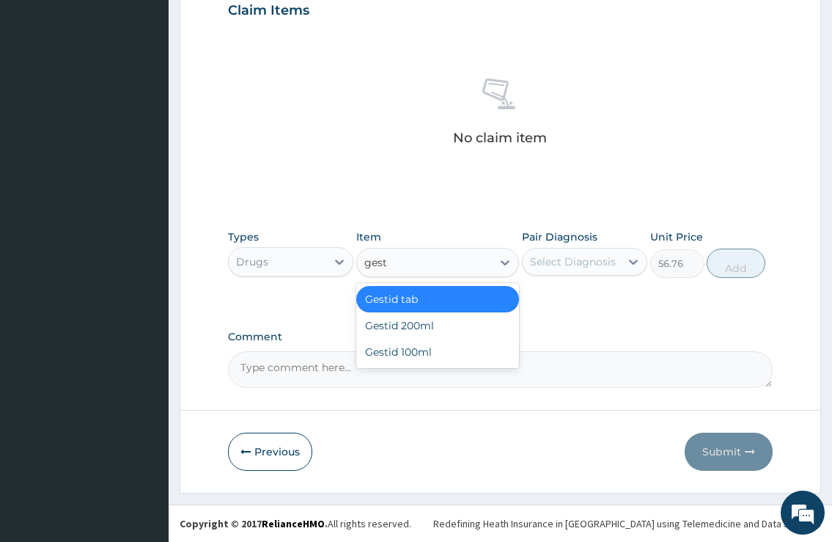
type input "gesti"
click at [455, 325] on div "Gestid 200ml" at bounding box center [437, 325] width 163 height 26
type input "1277.1"
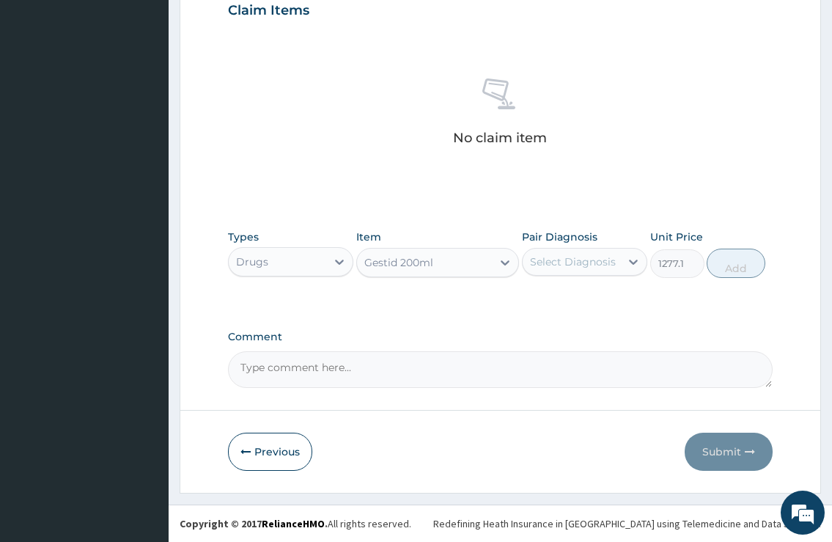
click at [571, 267] on div "Select Diagnosis" at bounding box center [573, 261] width 86 height 15
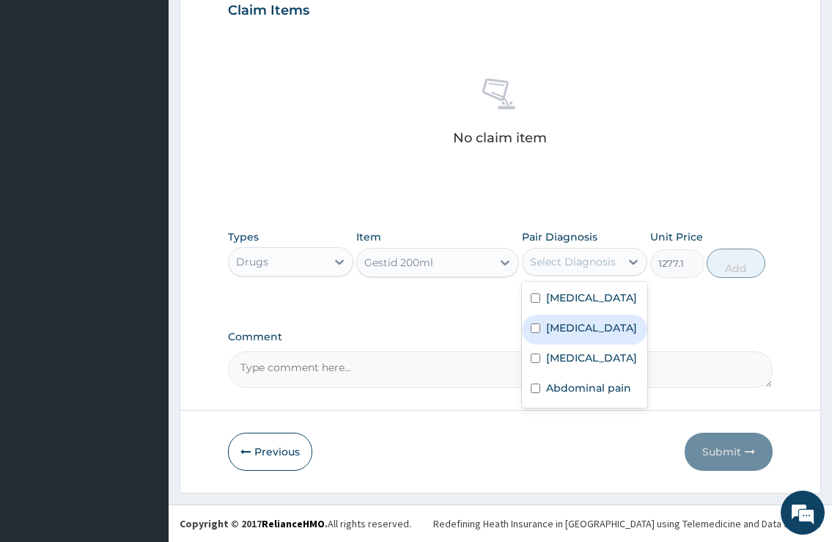
drag, startPoint x: 566, startPoint y: 327, endPoint x: 618, endPoint y: 303, distance: 57.1
click at [566, 326] on label "Gastritis" at bounding box center [591, 327] width 91 height 15
checkbox input "true"
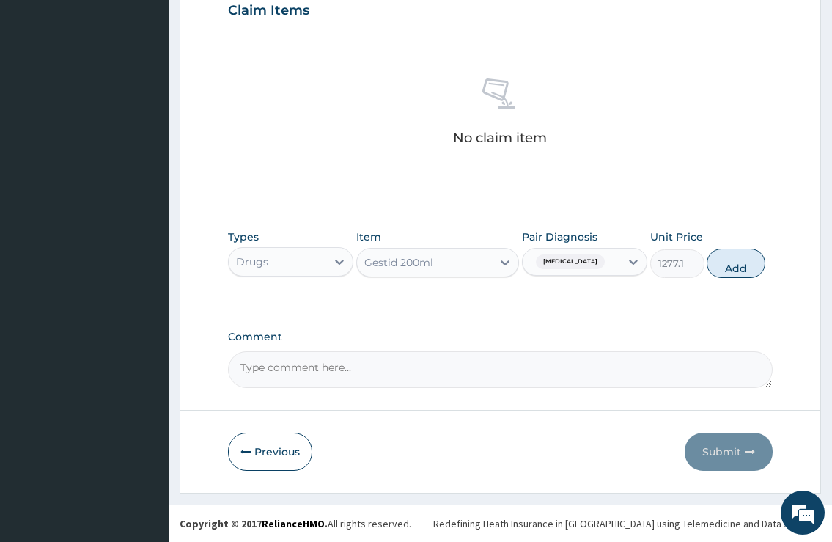
drag, startPoint x: 740, startPoint y: 265, endPoint x: 556, endPoint y: 388, distance: 221.4
click at [737, 262] on button "Add" at bounding box center [736, 262] width 59 height 29
type input "0"
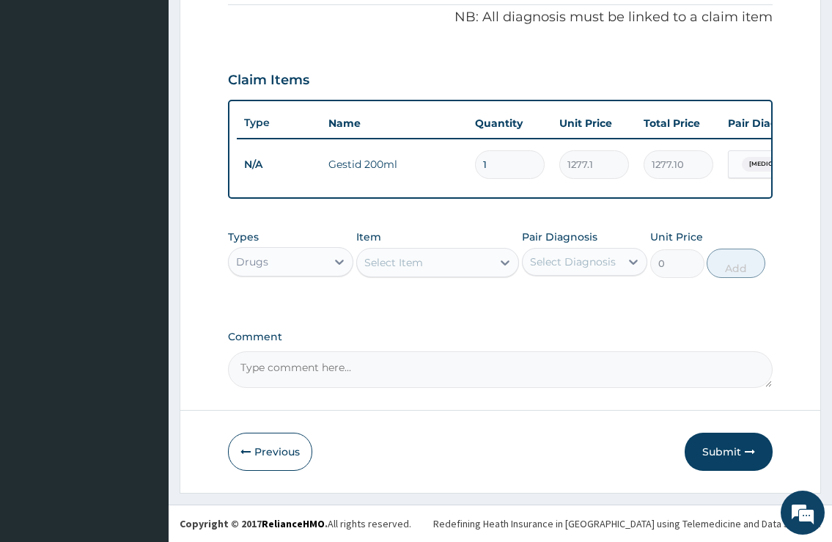
scroll to position [458, 0]
click at [381, 255] on div "Select Item" at bounding box center [393, 262] width 59 height 15
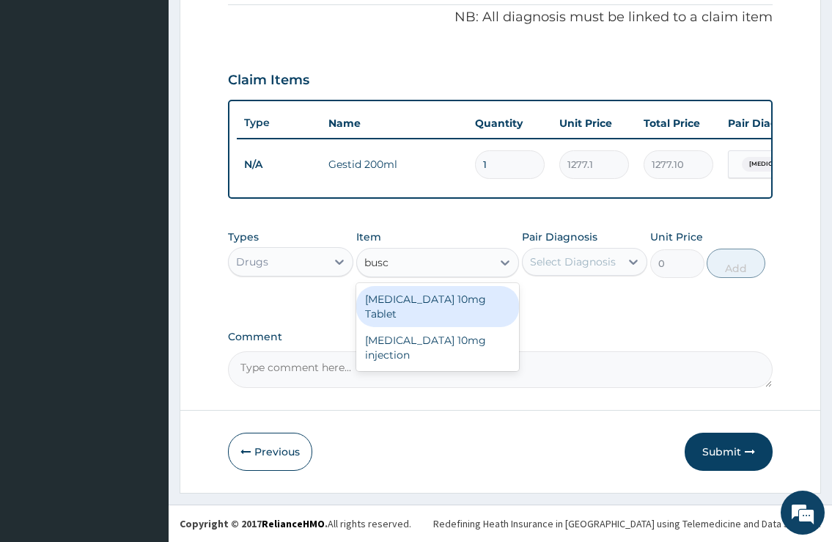
type input "busco"
click at [432, 302] on div "Buscopan 10mg Tablet" at bounding box center [437, 306] width 163 height 41
type input "49.665"
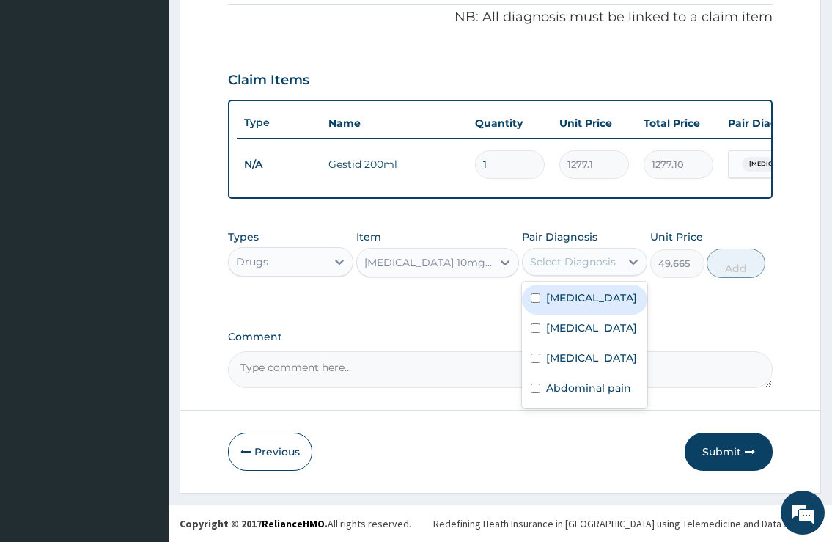
click at [560, 267] on div "Select Diagnosis" at bounding box center [573, 261] width 86 height 15
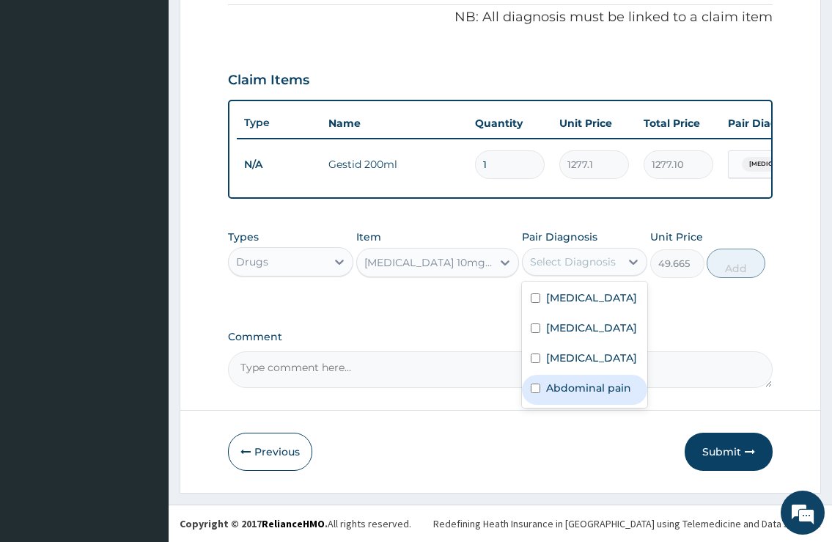
drag, startPoint x: 557, startPoint y: 399, endPoint x: 562, endPoint y: 391, distance: 8.9
click at [557, 395] on label "Abdominal pain" at bounding box center [588, 387] width 85 height 15
checkbox input "true"
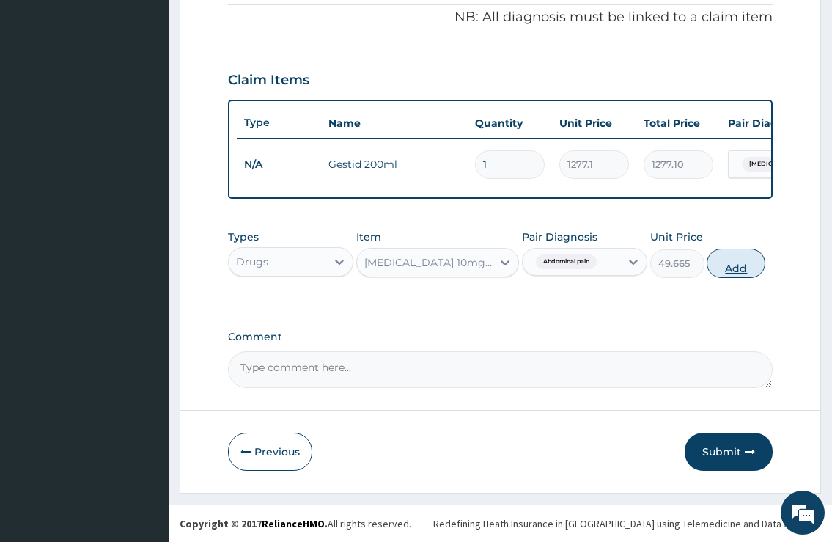
click at [720, 263] on button "Add" at bounding box center [736, 262] width 59 height 29
type input "0"
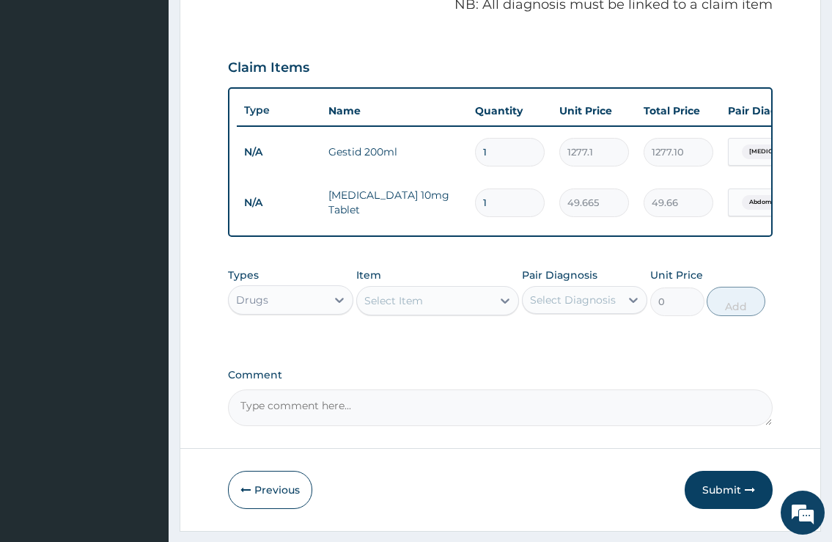
click at [418, 308] on div "Select Item" at bounding box center [393, 300] width 59 height 15
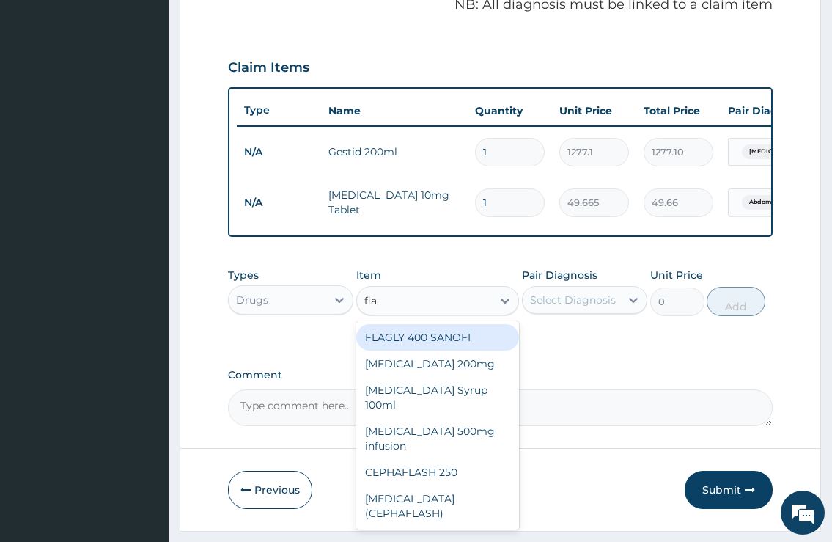
type input "flag"
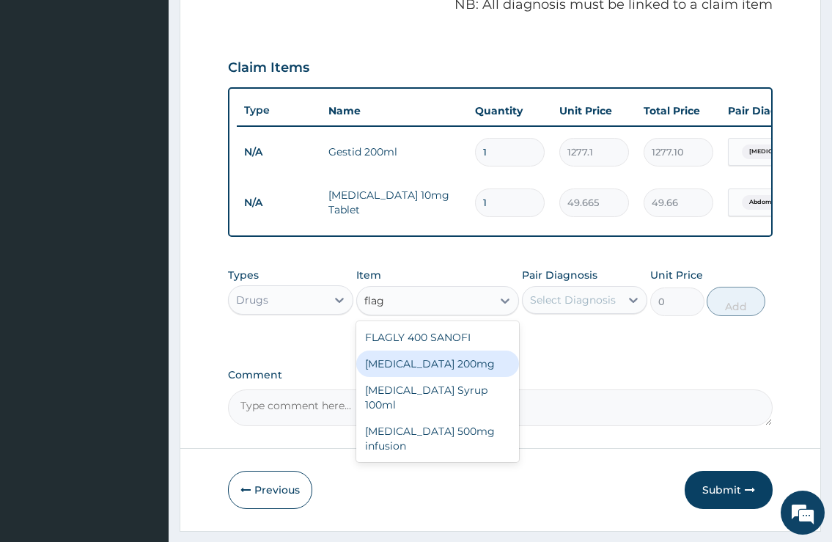
click at [471, 377] on div "Flagyl 200mg" at bounding box center [437, 363] width 163 height 26
type input "56.76"
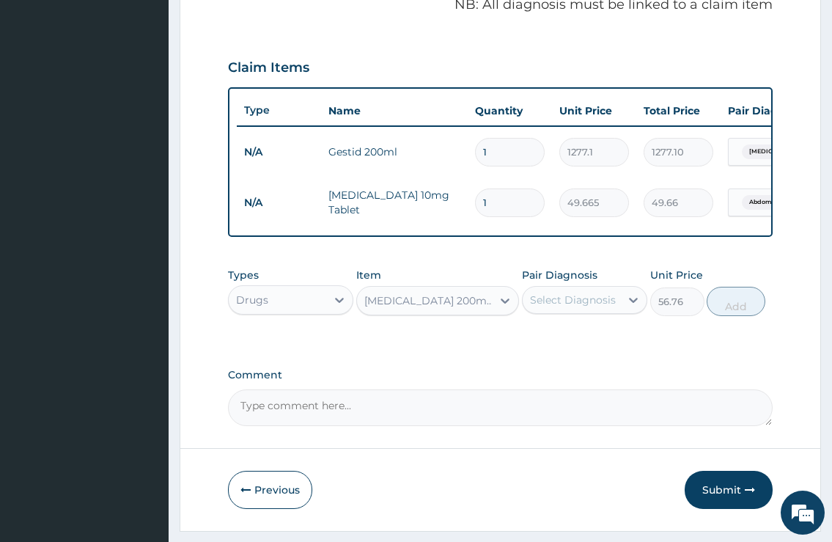
click at [561, 307] on div "Select Diagnosis" at bounding box center [573, 299] width 86 height 15
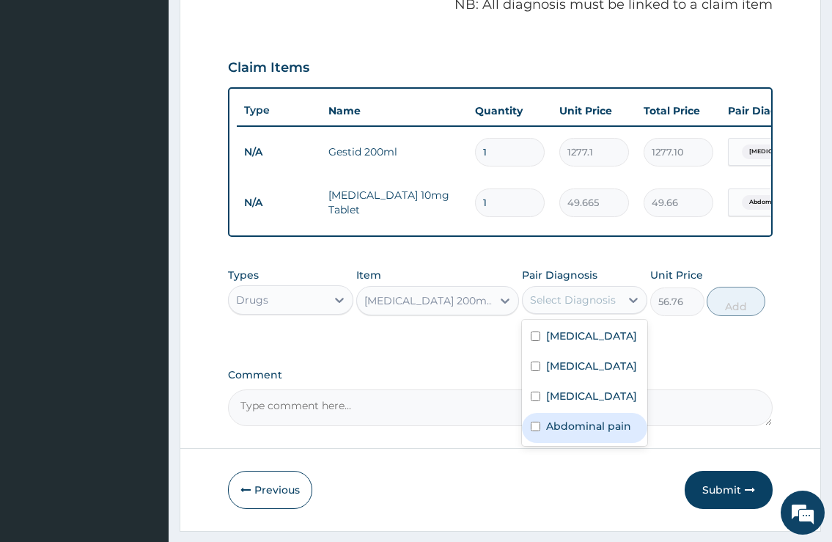
click at [558, 443] on div "Abdominal pain" at bounding box center [584, 428] width 125 height 30
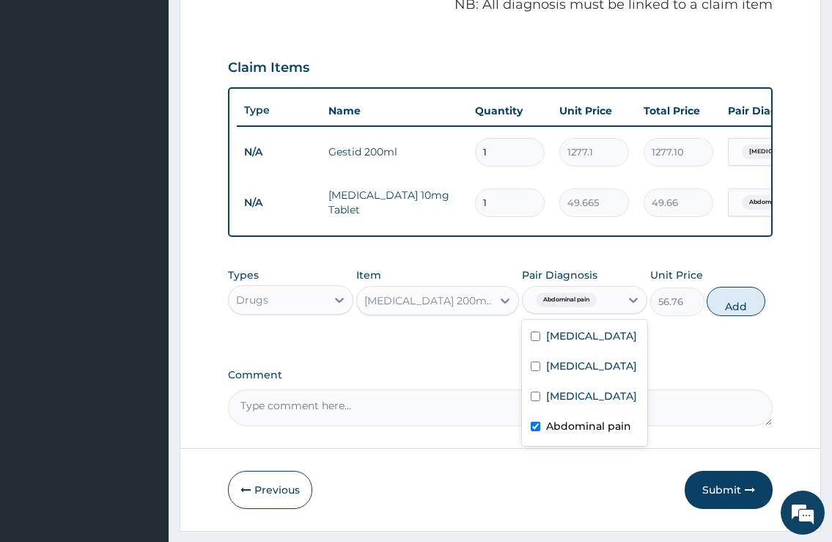
checkbox input "true"
drag, startPoint x: 726, startPoint y: 317, endPoint x: 726, endPoint y: 294, distance: 22.7
click at [724, 313] on button "Add" at bounding box center [736, 301] width 59 height 29
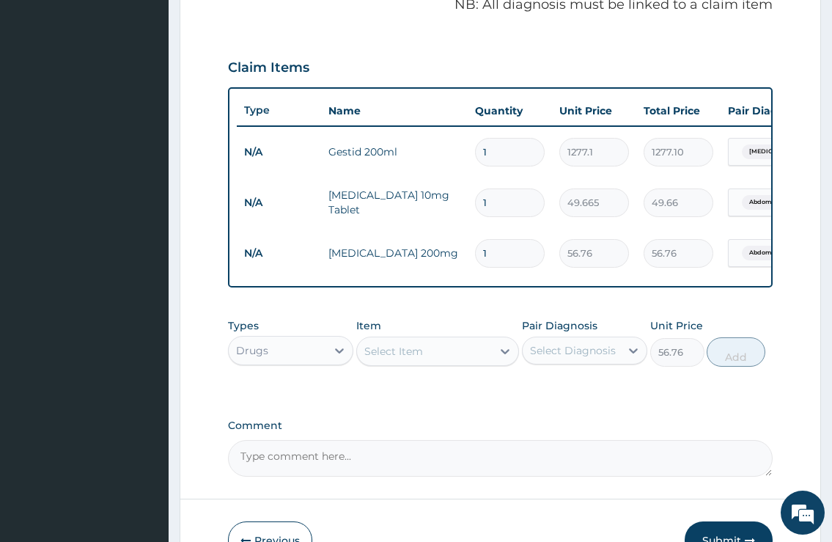
type input "0"
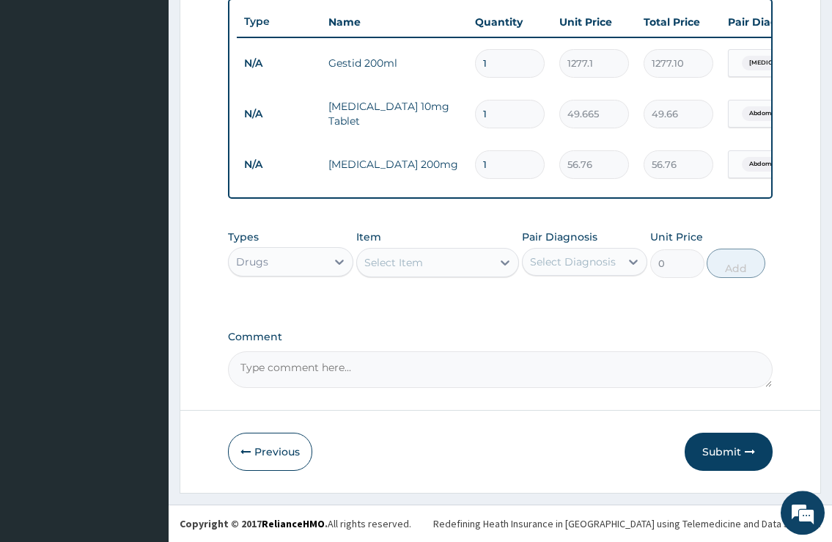
scroll to position [559, 0]
click at [423, 265] on div "Select Item" at bounding box center [425, 262] width 136 height 23
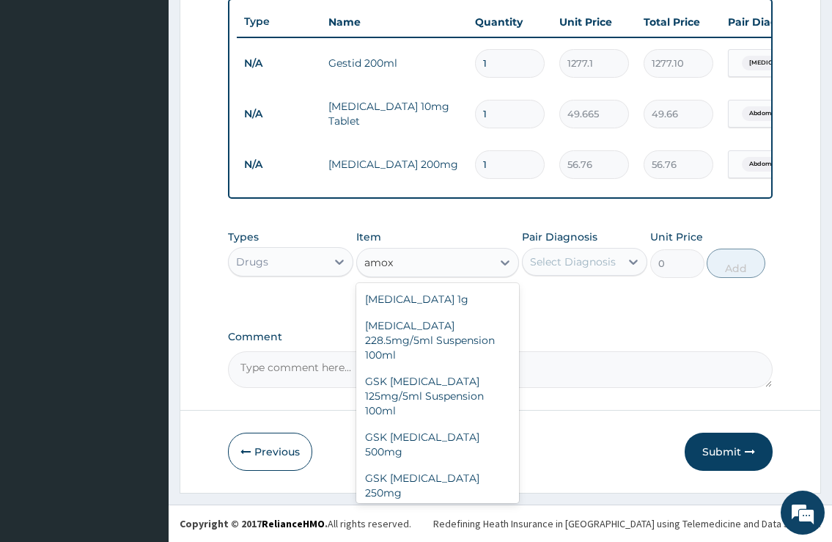
type input "amox"
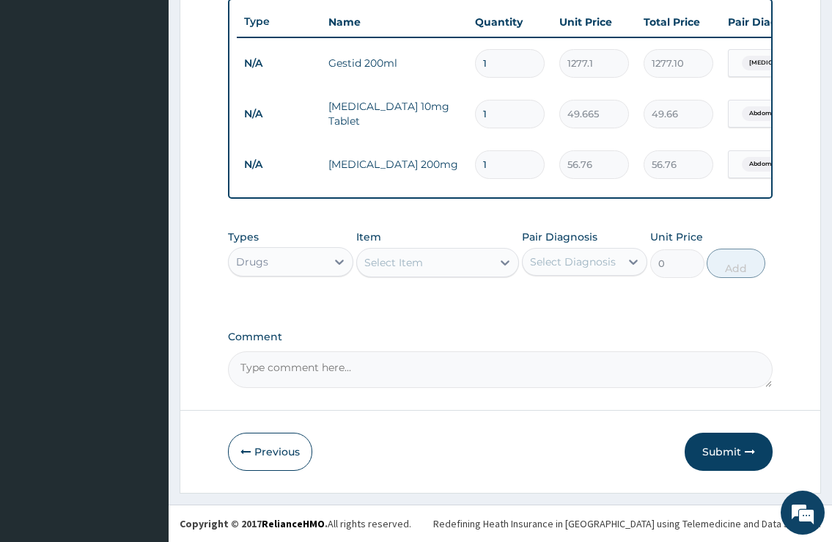
click at [471, 257] on div "Select Item" at bounding box center [425, 262] width 136 height 23
type input "amox"
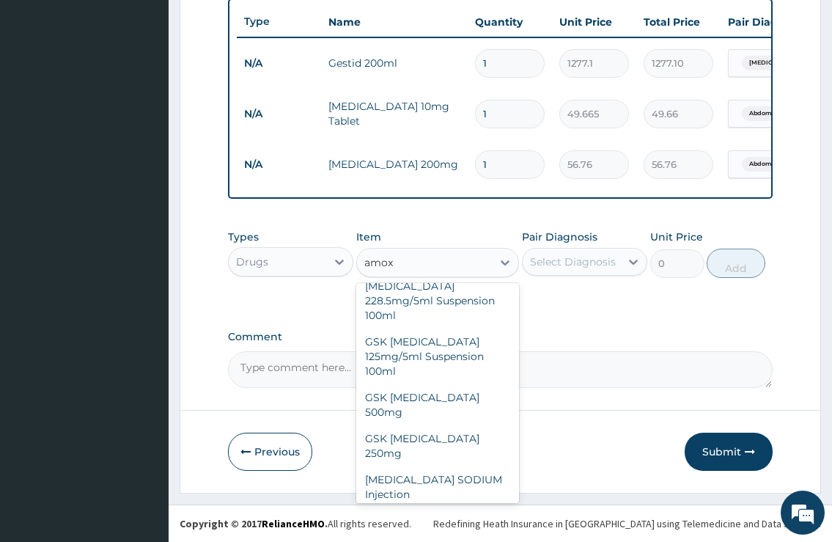
scroll to position [70, 0]
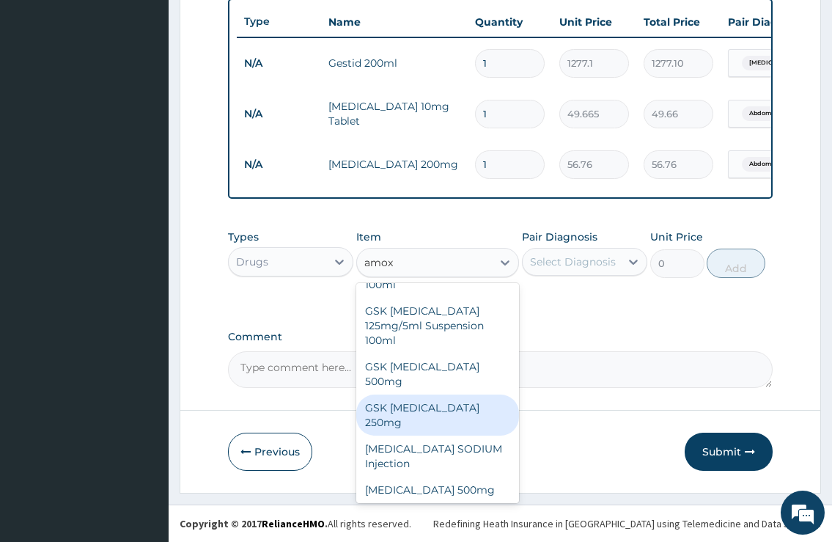
click at [441, 394] on div "GSK AMOXIL 250mg" at bounding box center [437, 414] width 163 height 41
type input "35.475"
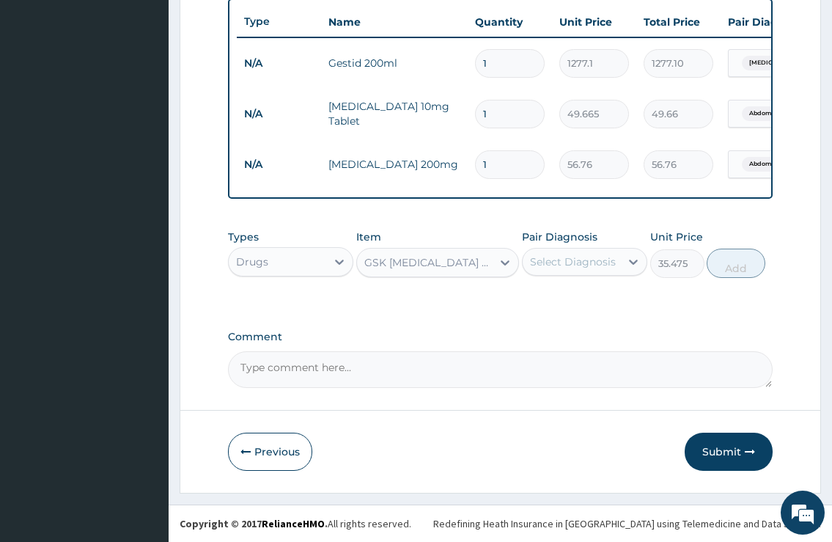
click at [591, 258] on div "Select Diagnosis" at bounding box center [573, 261] width 86 height 15
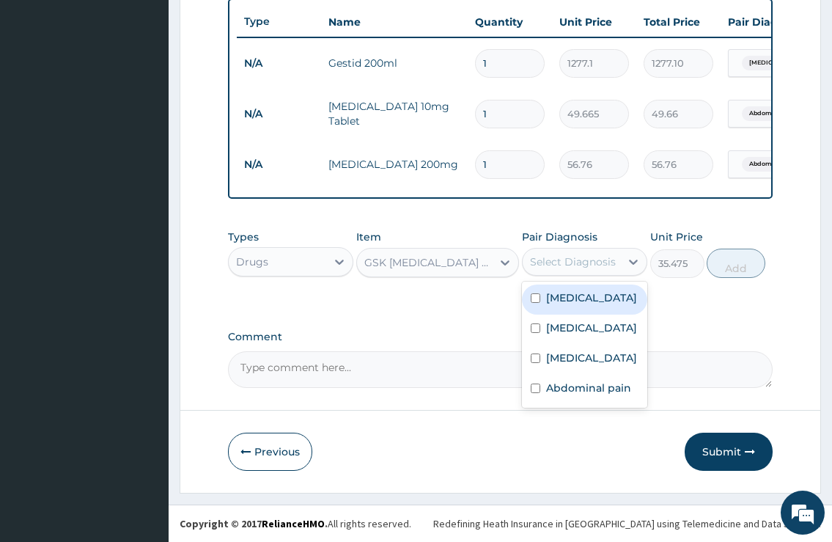
click at [589, 298] on div "Malaria" at bounding box center [584, 299] width 125 height 30
checkbox input "true"
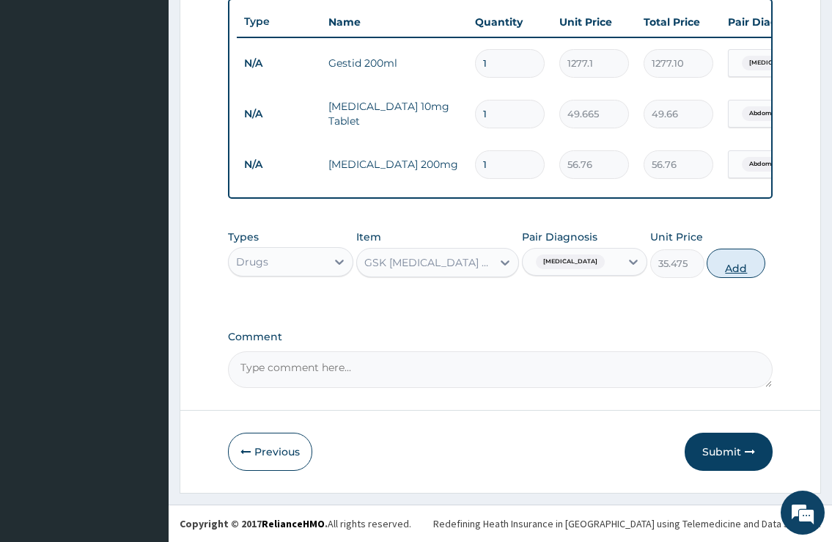
click at [740, 259] on button "Add" at bounding box center [736, 262] width 59 height 29
type input "0"
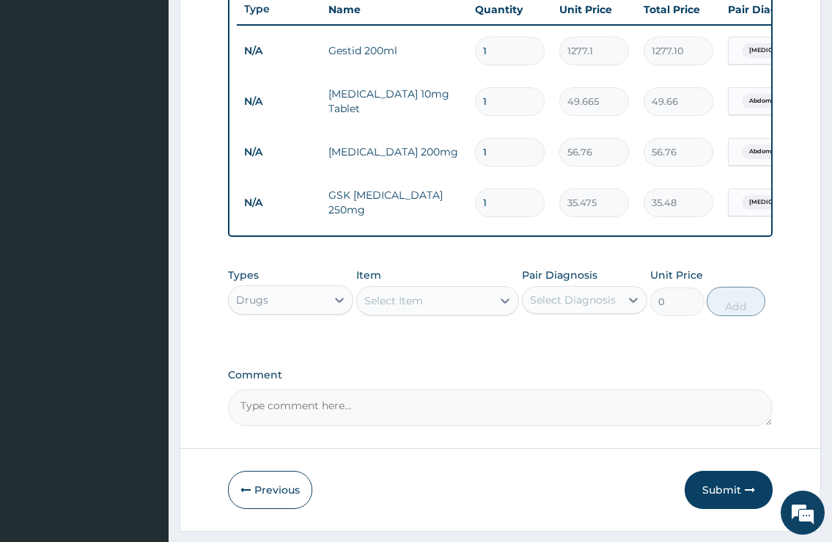
click at [441, 312] on div "Select Item" at bounding box center [425, 300] width 136 height 23
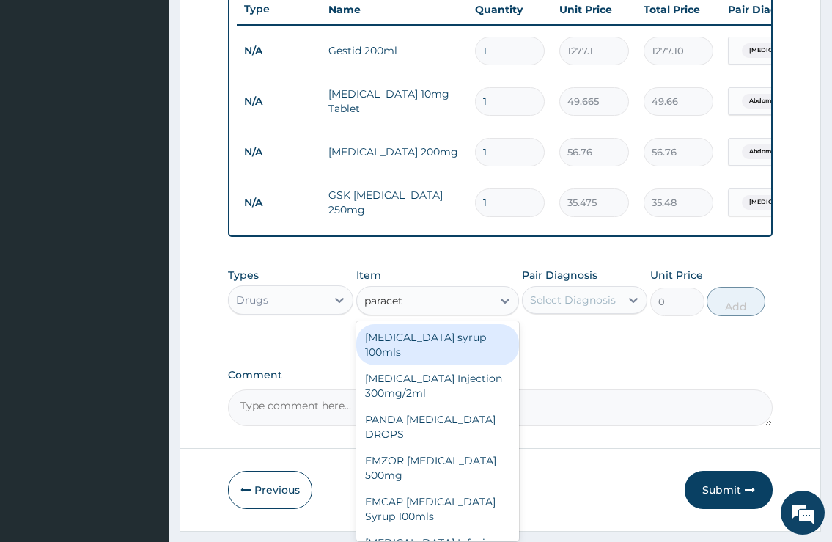
type input "paraceta"
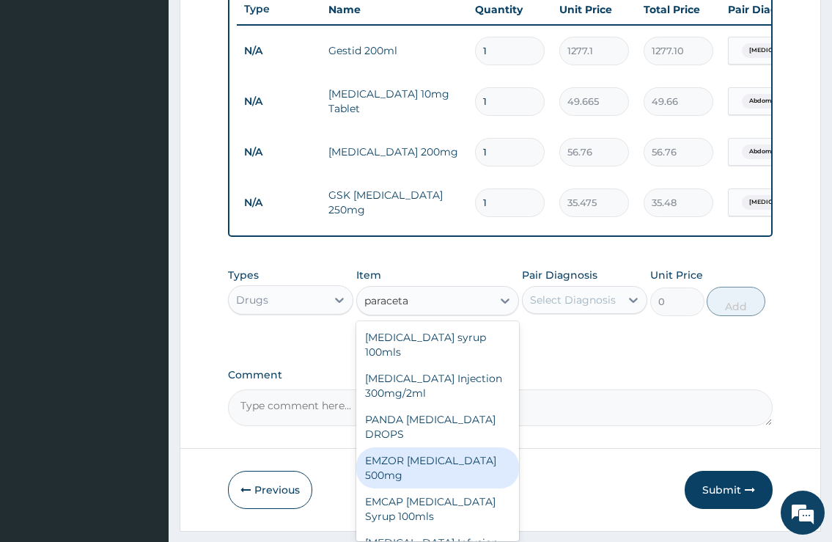
click at [431, 479] on div "EMZOR PARACETAMOL 500mg" at bounding box center [437, 467] width 163 height 41
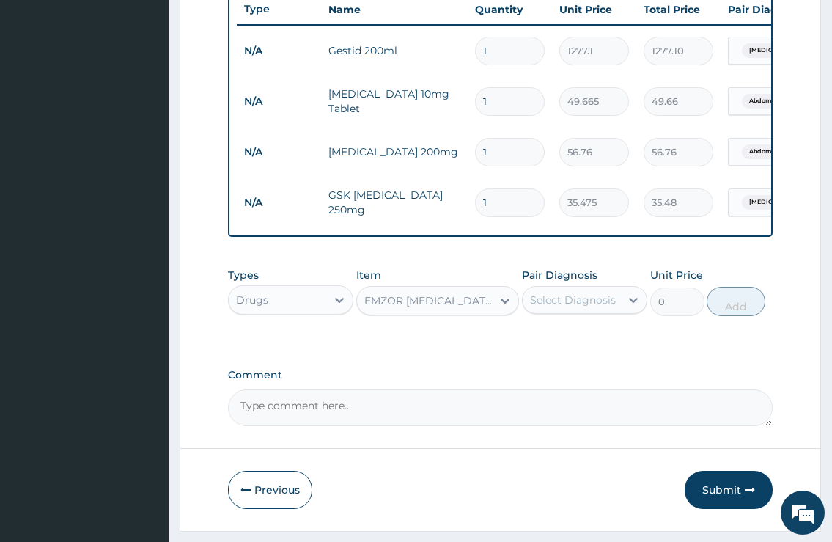
type input "28.38"
click at [608, 307] on div "Select Diagnosis" at bounding box center [573, 299] width 86 height 15
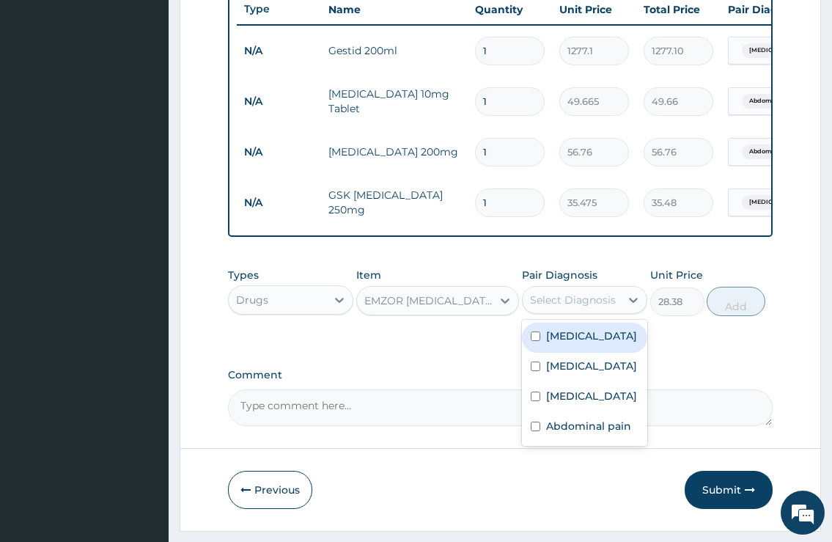
click at [596, 351] on div "Malaria" at bounding box center [584, 337] width 125 height 30
checkbox input "true"
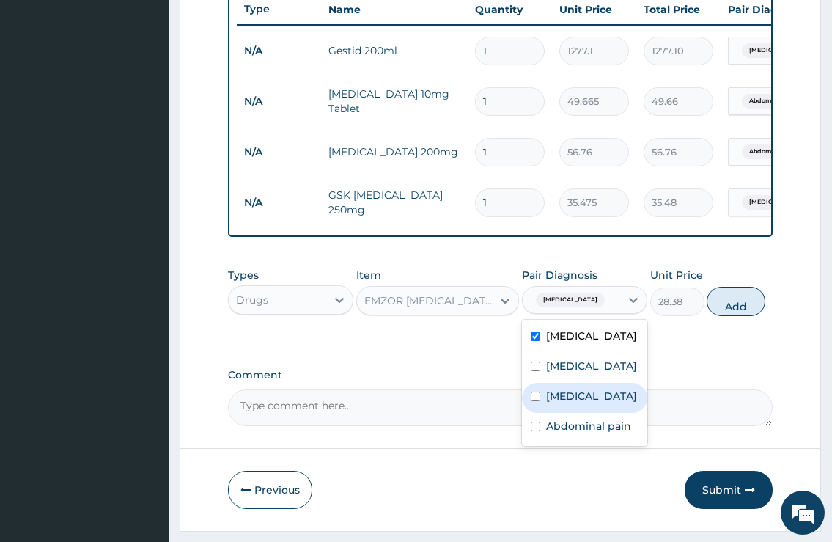
drag, startPoint x: 578, startPoint y: 418, endPoint x: 614, endPoint y: 406, distance: 38.0
click at [579, 403] on label "Upper respiratory infection" at bounding box center [591, 395] width 91 height 15
checkbox input "true"
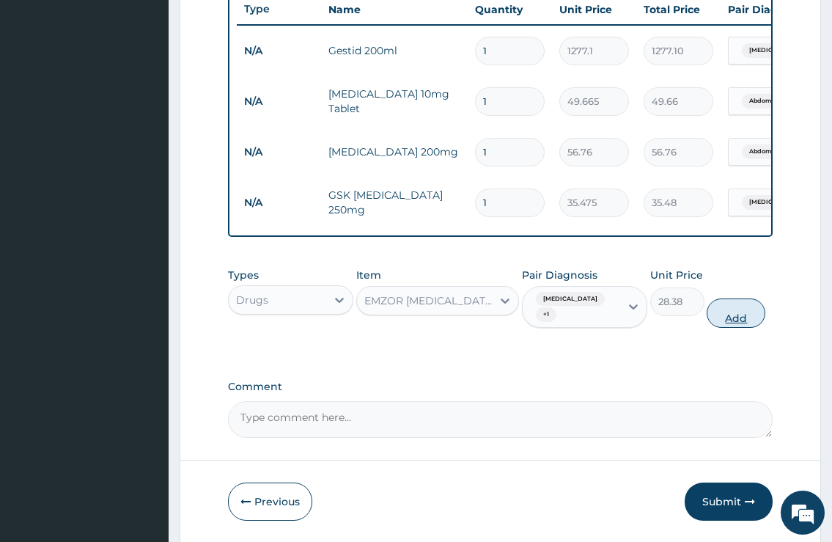
click at [742, 309] on button "Add" at bounding box center [736, 312] width 59 height 29
type input "0"
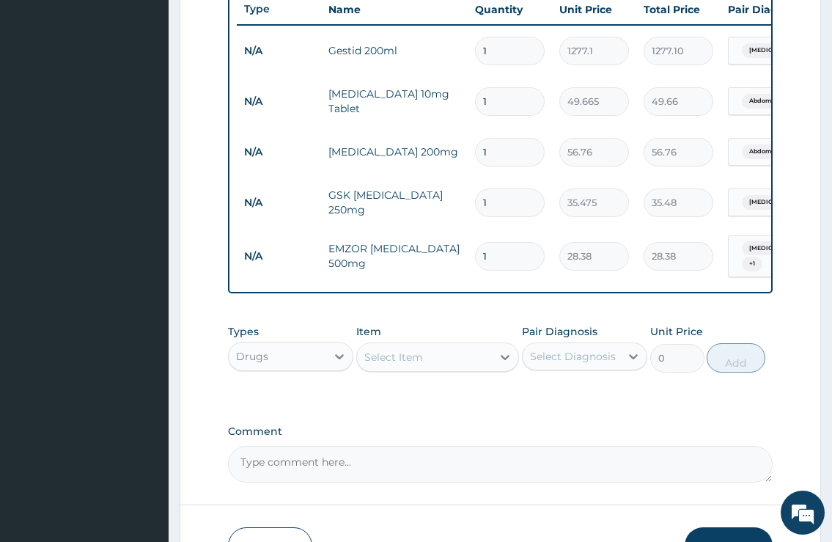
click at [432, 364] on div "Select Item" at bounding box center [425, 356] width 136 height 23
type input "coa"
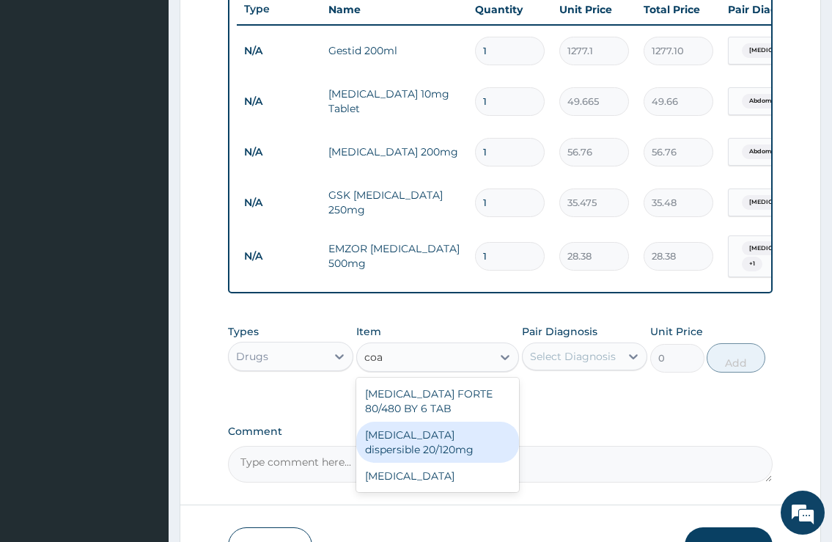
click at [461, 436] on div "Coartem dispersible 20/120mg" at bounding box center [437, 441] width 163 height 41
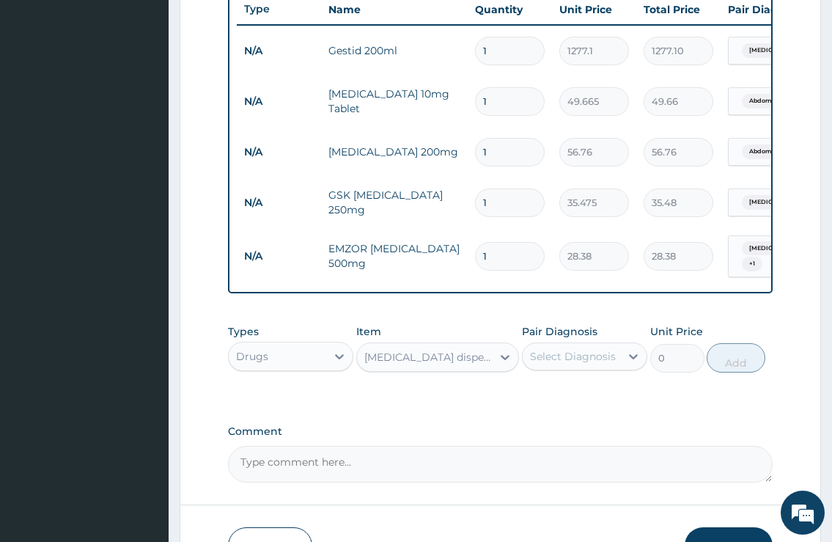
type input "134.805"
click at [583, 353] on div "Select Diagnosis" at bounding box center [571, 355] width 97 height 23
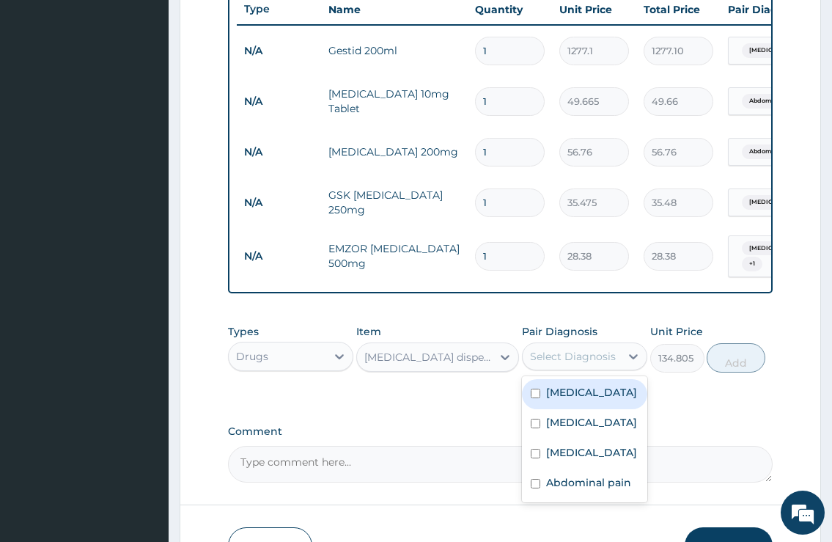
click at [573, 399] on label "Malaria" at bounding box center [591, 392] width 91 height 15
checkbox input "true"
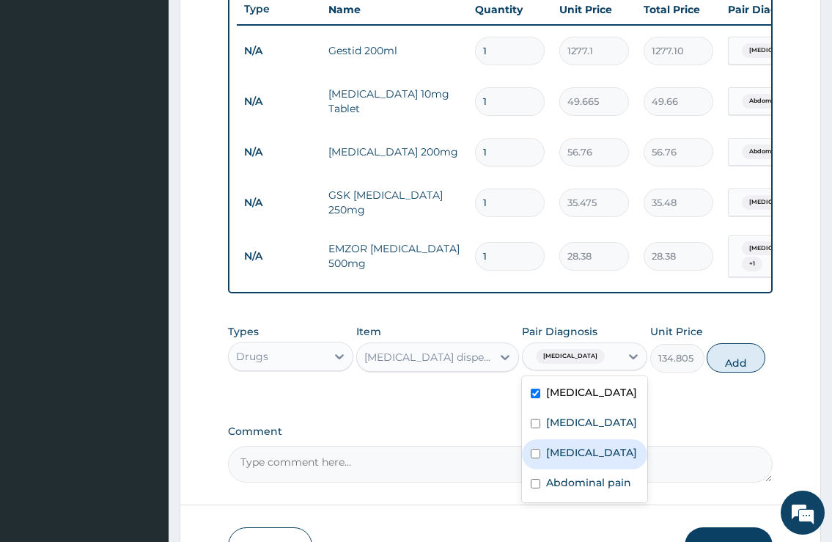
drag, startPoint x: 729, startPoint y: 357, endPoint x: 821, endPoint y: 538, distance: 203.2
click at [730, 356] on button "Add" at bounding box center [736, 357] width 59 height 29
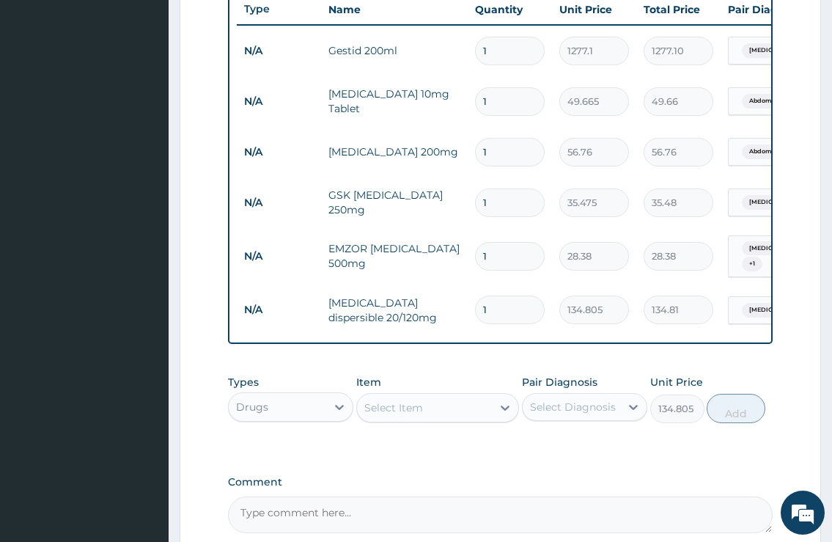
type input "0"
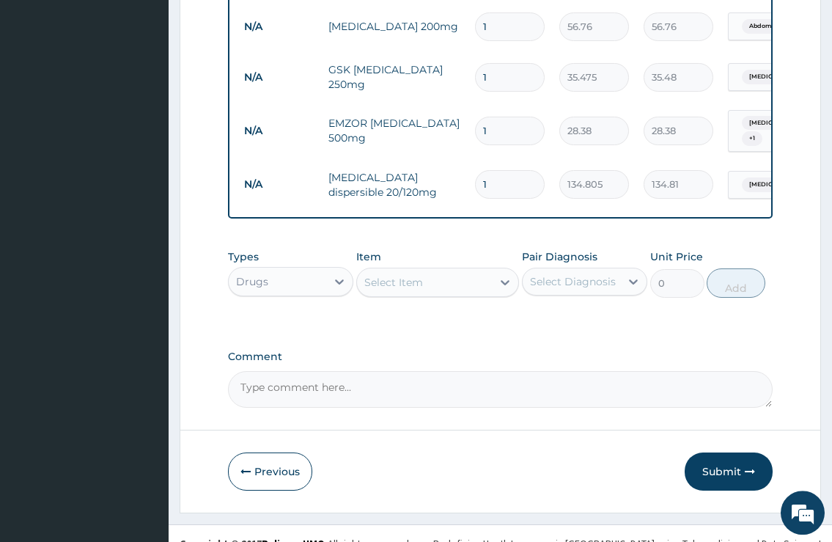
scroll to position [696, 0]
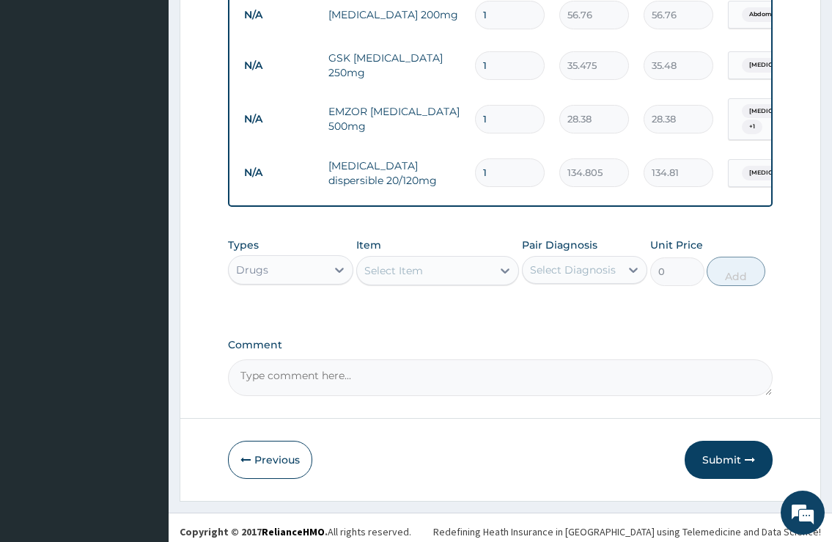
click at [450, 277] on div "Select Item" at bounding box center [425, 270] width 136 height 23
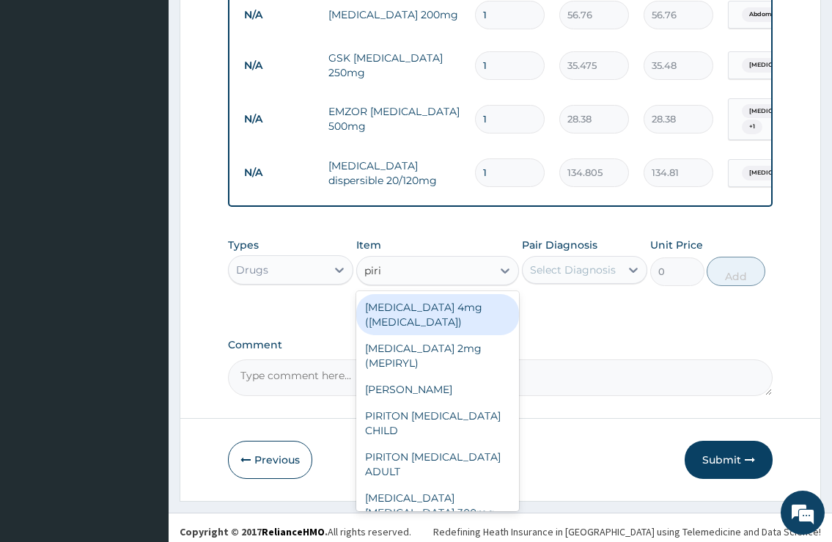
type input "pirit"
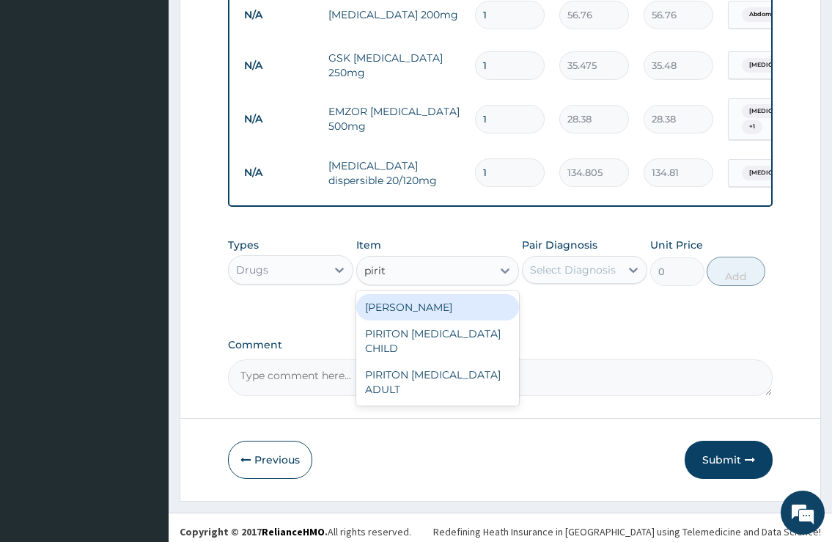
click at [476, 314] on div "PIRITON TAB EVANS" at bounding box center [437, 307] width 163 height 26
type input "28.38"
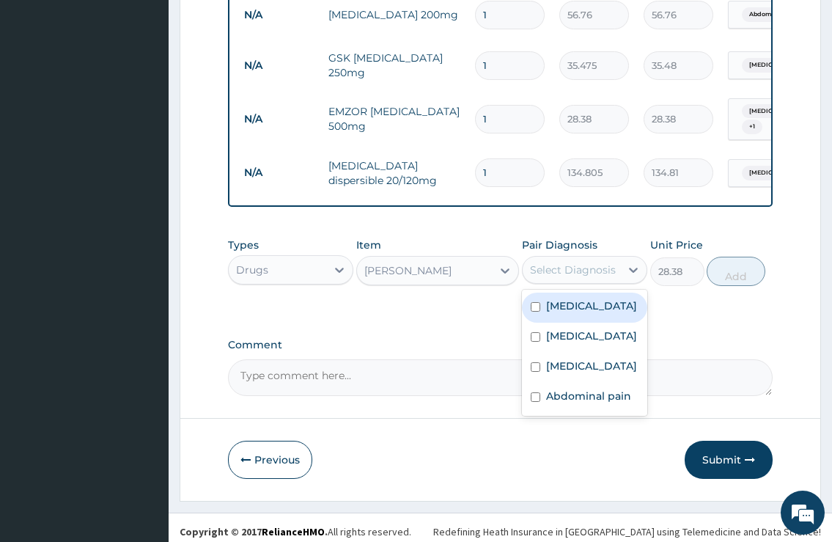
click at [569, 274] on div "Select Diagnosis" at bounding box center [573, 269] width 86 height 15
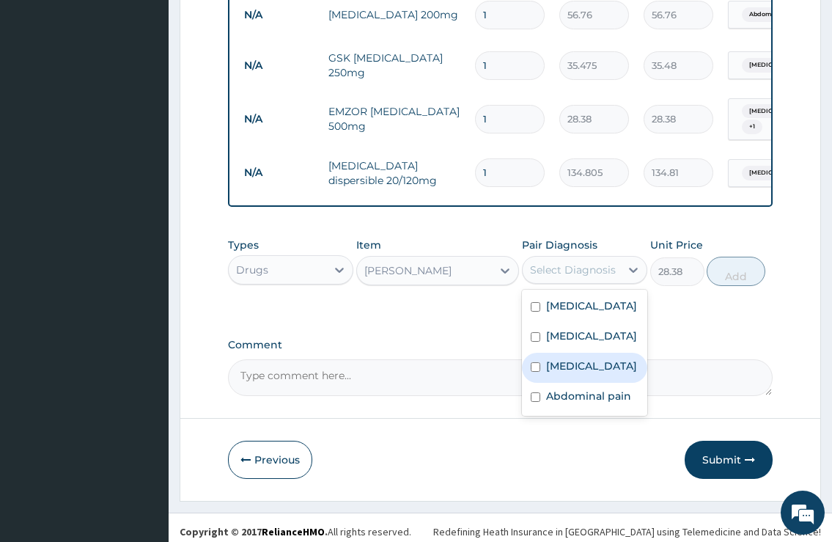
click at [586, 373] on label "Upper respiratory infection" at bounding box center [591, 365] width 91 height 15
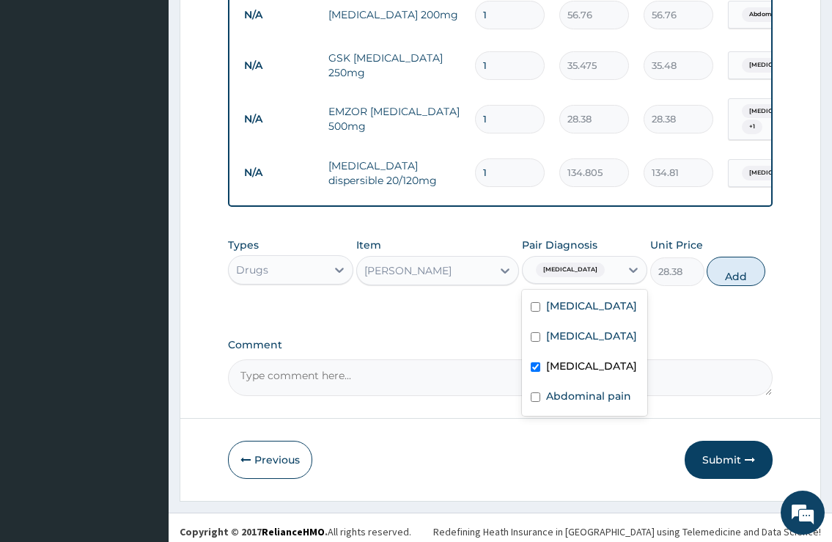
checkbox input "true"
click at [731, 270] on button "Add" at bounding box center [736, 271] width 59 height 29
type input "0"
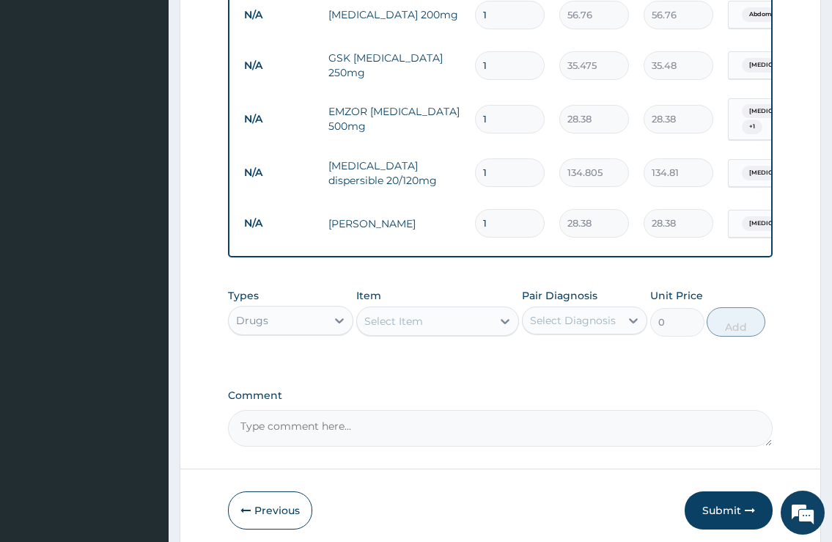
click at [488, 215] on input "1" at bounding box center [510, 223] width 70 height 29
type input "0.00"
type input "5"
type input "141.90"
type input "5"
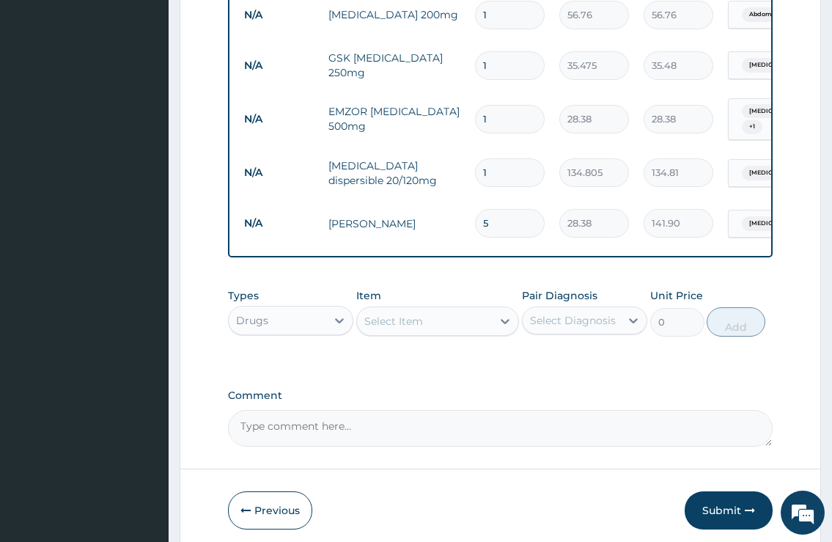
click at [492, 164] on input "1" at bounding box center [510, 172] width 70 height 29
type input "12"
type input "1617.66"
type input "12"
click at [491, 117] on input "1" at bounding box center [510, 119] width 70 height 29
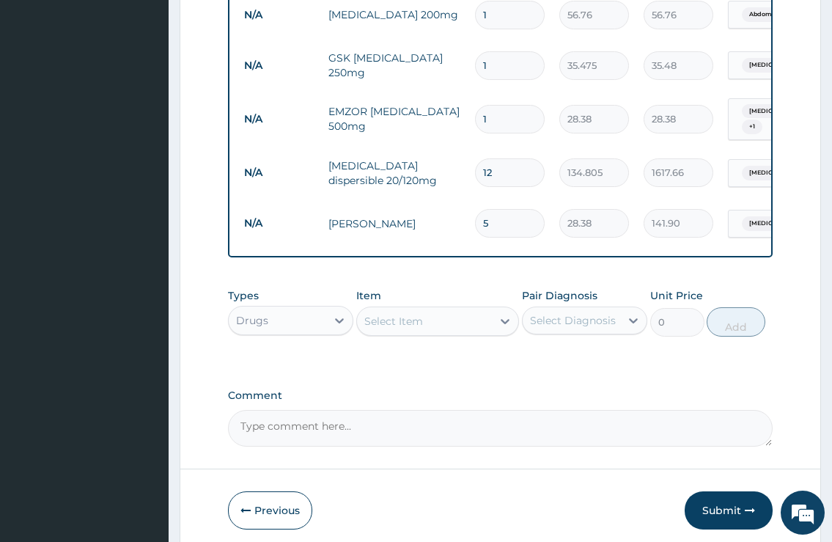
type input "0.00"
type input "9"
type input "255.42"
type input "9"
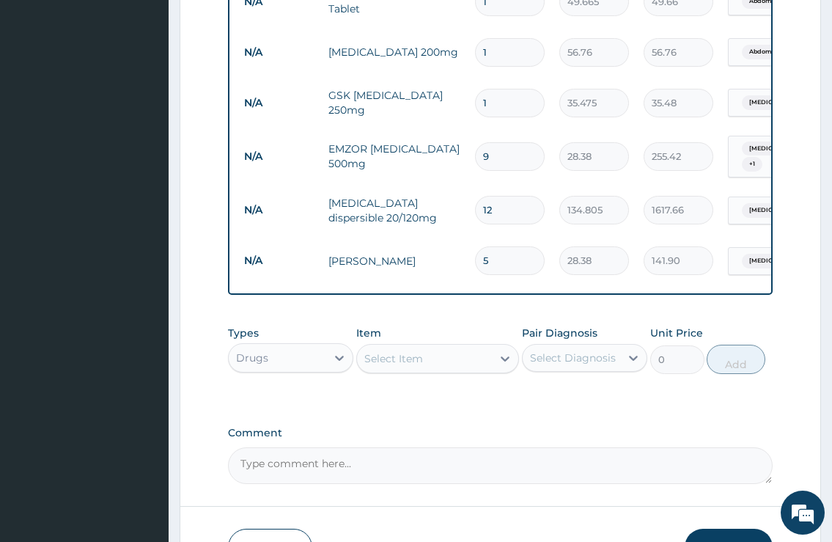
scroll to position [622, 0]
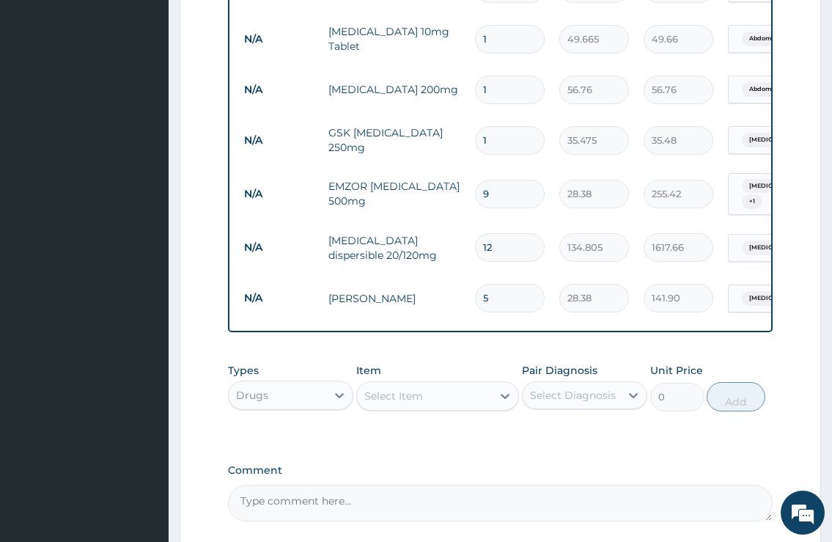
click at [495, 144] on input "1" at bounding box center [510, 140] width 70 height 29
type input "15"
type input "532.13"
type input "15"
click at [487, 89] on input "1" at bounding box center [510, 89] width 70 height 29
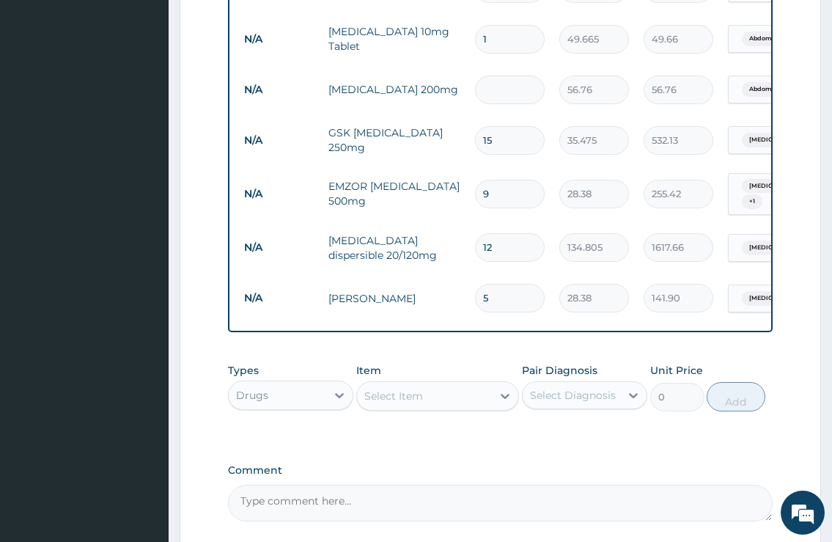
type input "0.00"
type input "9"
type input "510.84"
type input "9"
click at [487, 40] on input "1" at bounding box center [510, 39] width 70 height 29
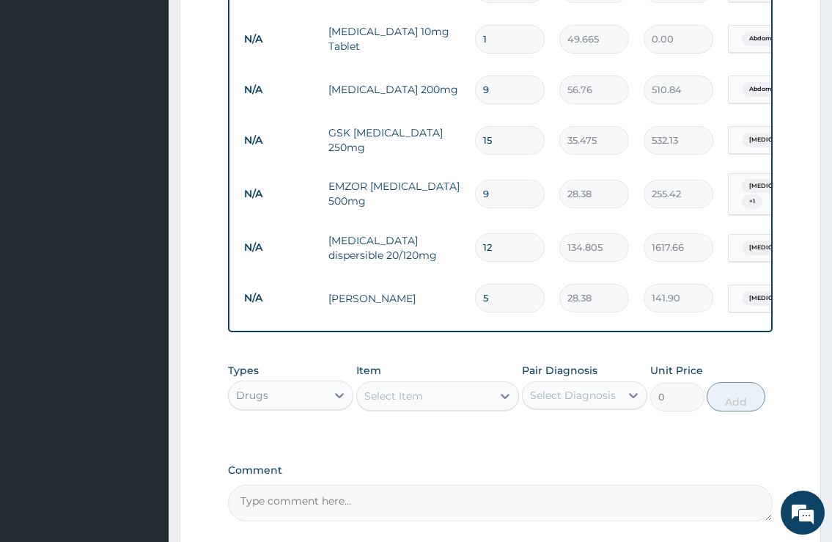
type input "0.00"
type input "6"
type input "297.99"
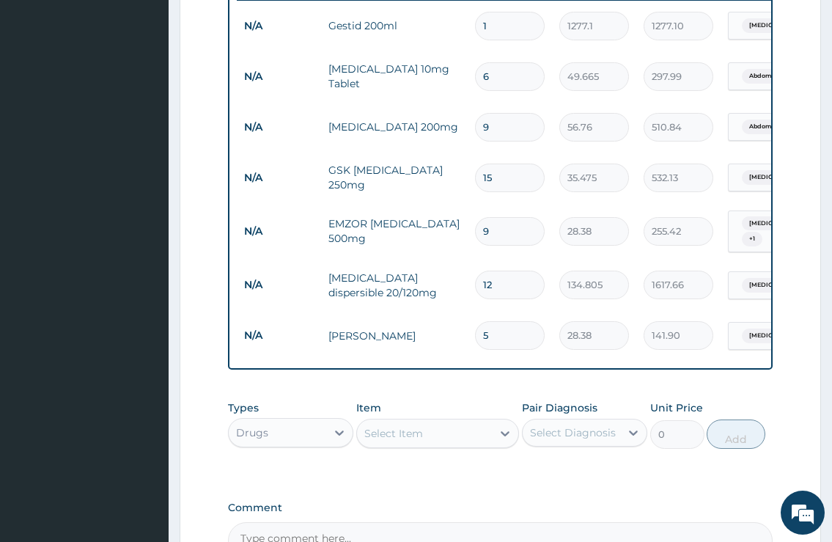
scroll to position [547, 0]
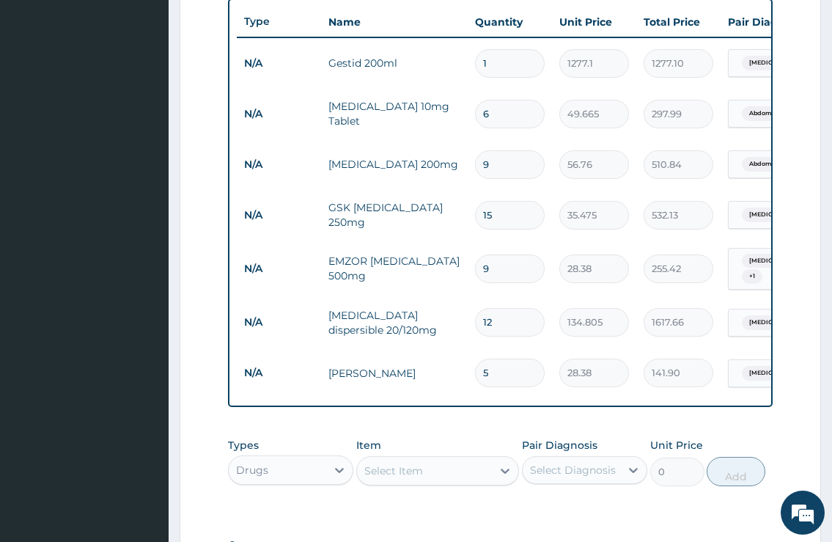
type input "6"
click at [496, 67] on input "1" at bounding box center [510, 63] width 70 height 29
type input "15"
type input "19156.50"
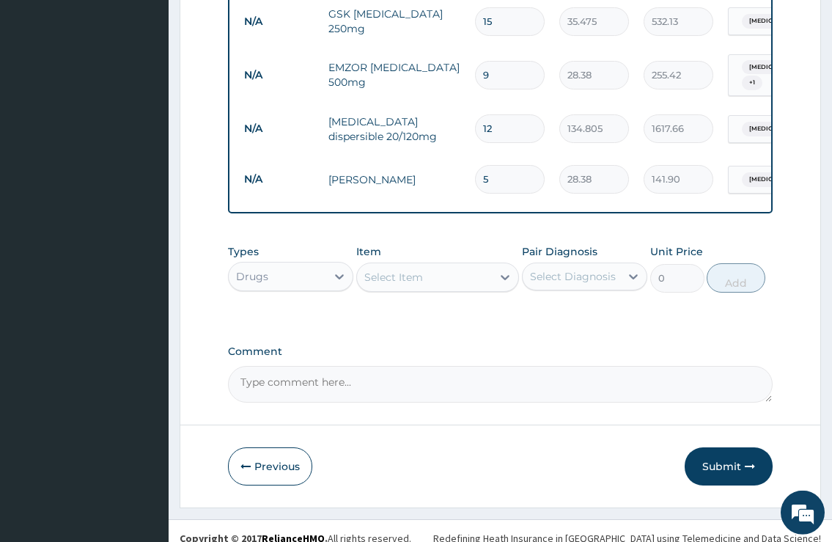
scroll to position [759, 0]
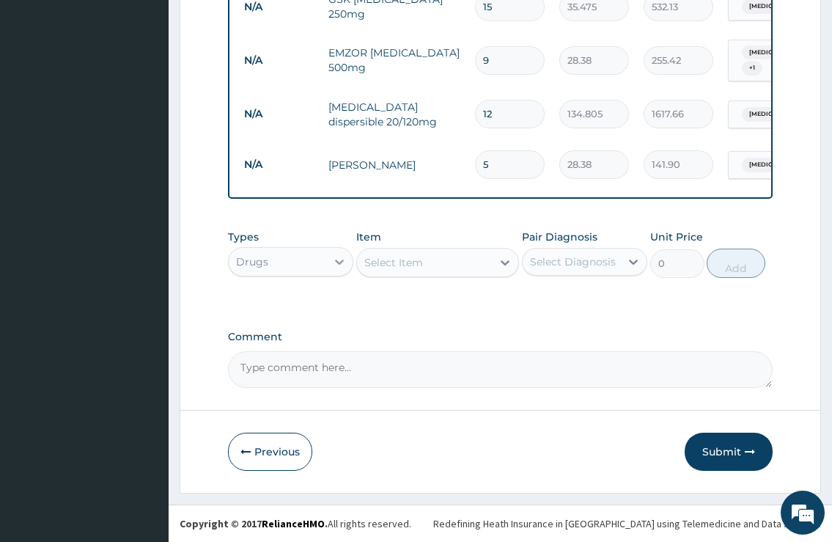
type input "15"
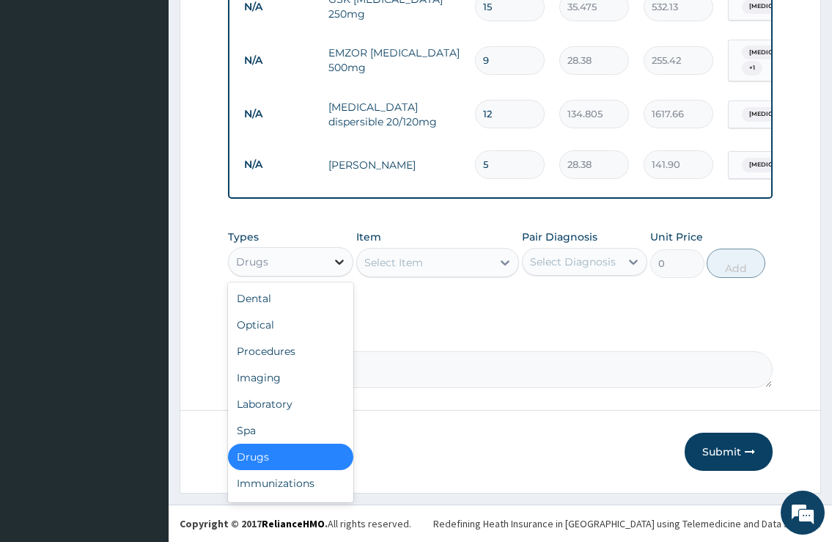
click at [335, 256] on div at bounding box center [339, 261] width 26 height 26
click at [302, 323] on div "Optical" at bounding box center [290, 324] width 125 height 26
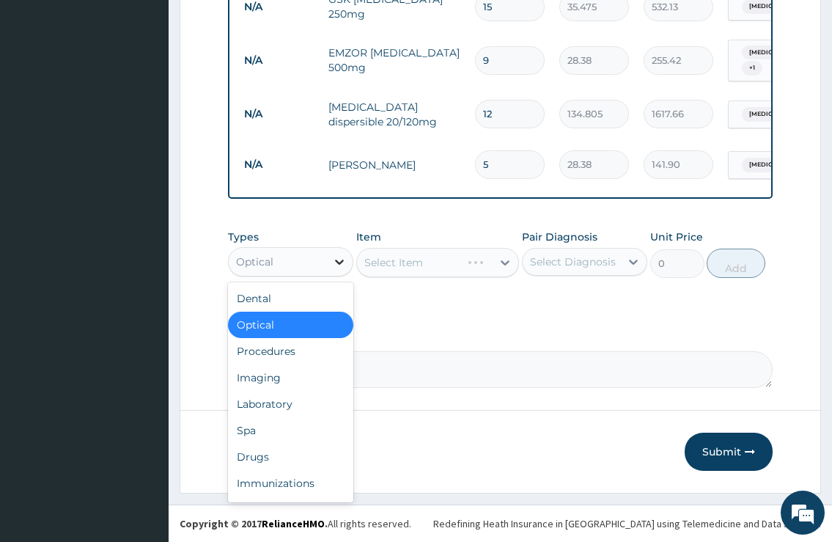
click at [339, 260] on icon at bounding box center [339, 261] width 15 height 15
click at [297, 349] on div "Procedures" at bounding box center [290, 351] width 125 height 26
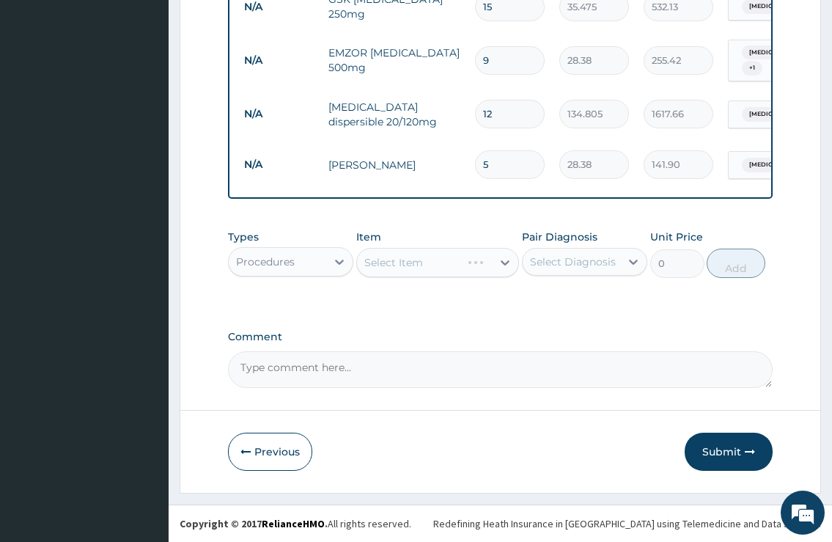
click at [503, 263] on div "Select Item" at bounding box center [437, 262] width 163 height 29
click at [484, 268] on div "Select Item" at bounding box center [437, 262] width 163 height 29
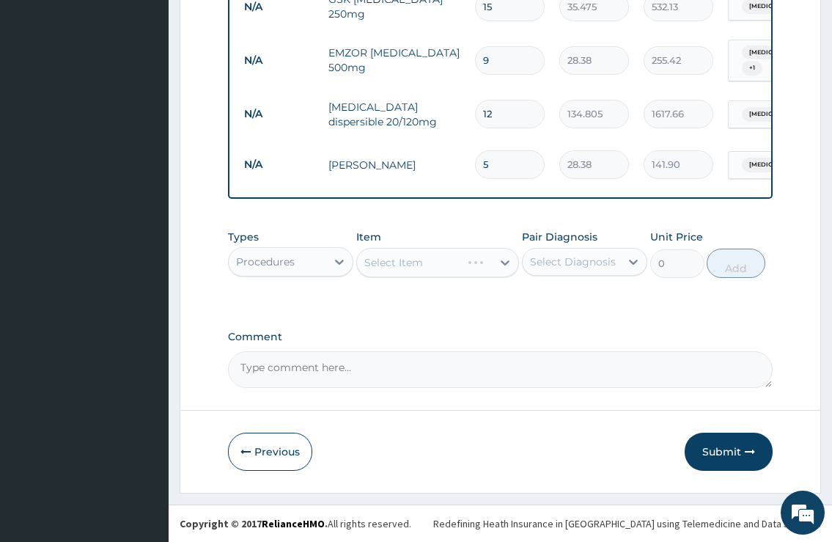
drag, startPoint x: 431, startPoint y: 300, endPoint x: 400, endPoint y: 400, distance: 104.3
click at [380, 333] on label "Comment" at bounding box center [500, 337] width 544 height 12
click at [380, 351] on textarea "Comment" at bounding box center [500, 369] width 544 height 37
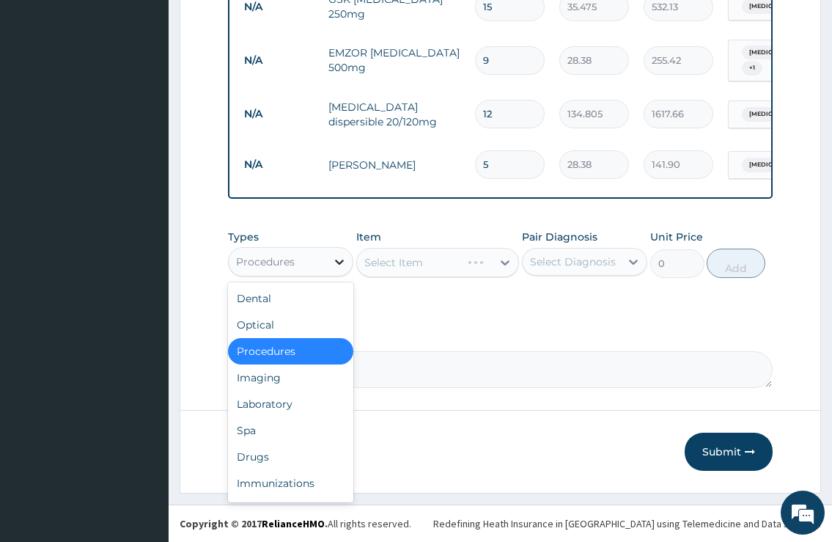
click at [340, 262] on icon at bounding box center [339, 261] width 9 height 5
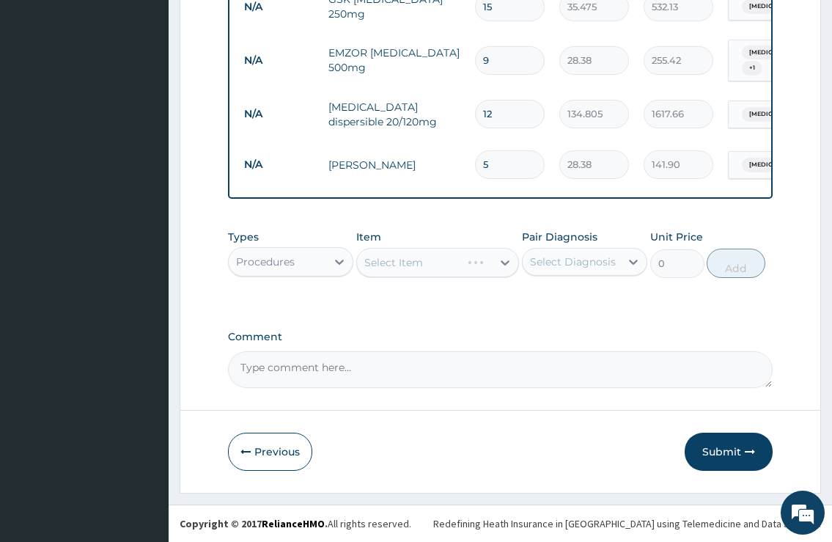
click at [446, 350] on div "Comment" at bounding box center [500, 359] width 544 height 57
drag, startPoint x: 443, startPoint y: 262, endPoint x: 466, endPoint y: 270, distance: 24.8
click at [446, 264] on div "Select Item" at bounding box center [437, 262] width 163 height 29
drag, startPoint x: 454, startPoint y: 263, endPoint x: 463, endPoint y: 263, distance: 8.8
click at [451, 263] on div "Select Item" at bounding box center [437, 262] width 163 height 29
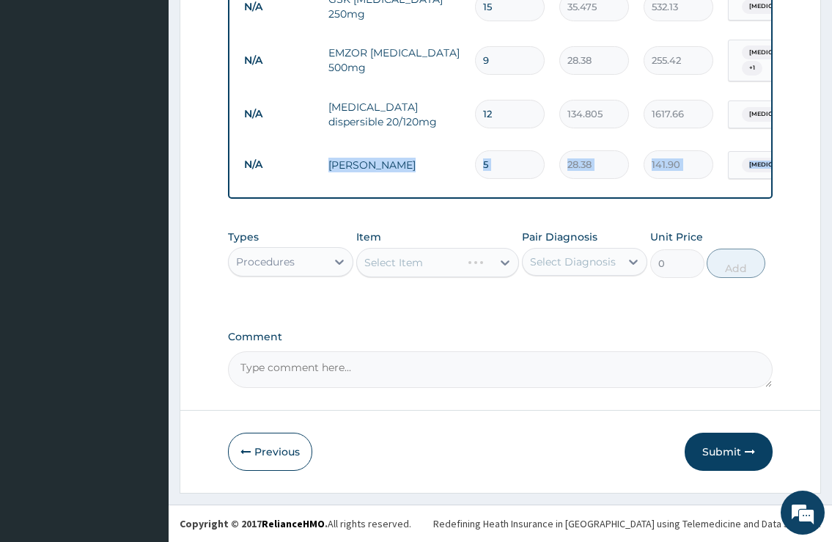
drag, startPoint x: 359, startPoint y: 216, endPoint x: 622, endPoint y: 276, distance: 269.2
click at [410, 236] on div "Item Select Item" at bounding box center [437, 253] width 163 height 48
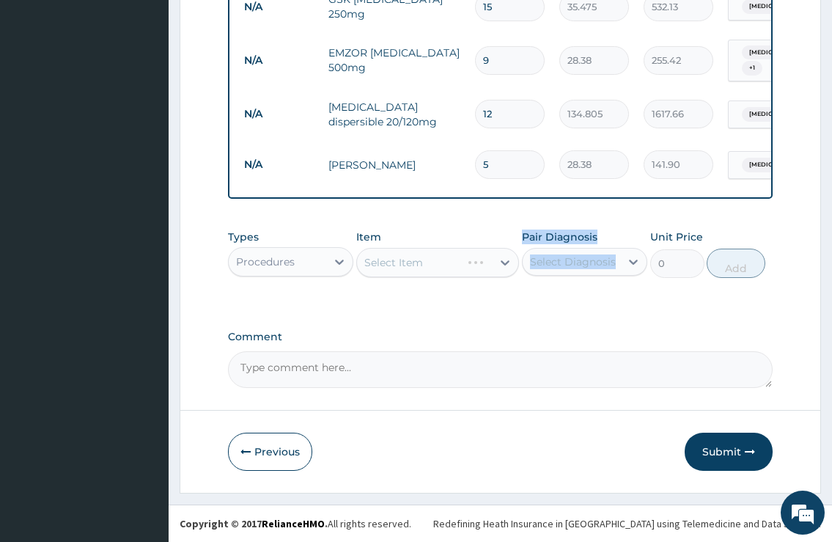
drag, startPoint x: 622, startPoint y: 276, endPoint x: 660, endPoint y: 289, distance: 40.8
click at [627, 290] on div "Types Procedures Item Select Item Pair Diagnosis Select Diagnosis Unit Price 0 …" at bounding box center [500, 264] width 544 height 85
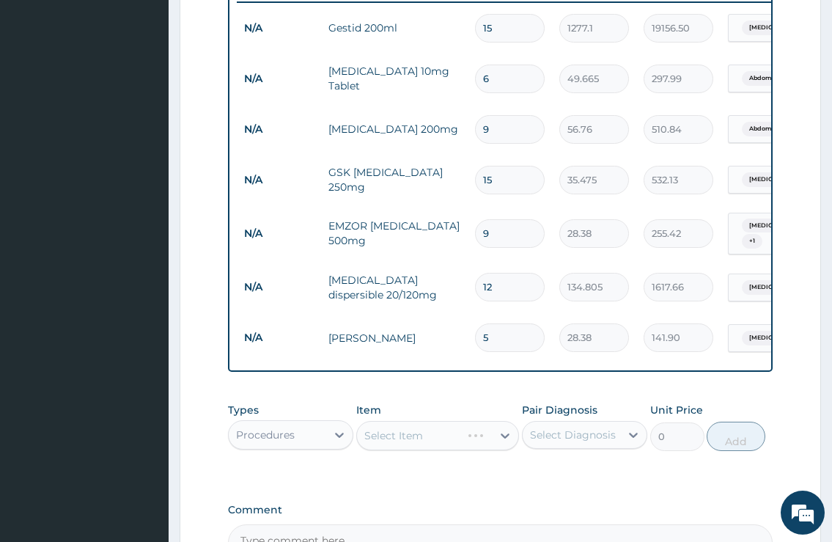
scroll to position [600, 0]
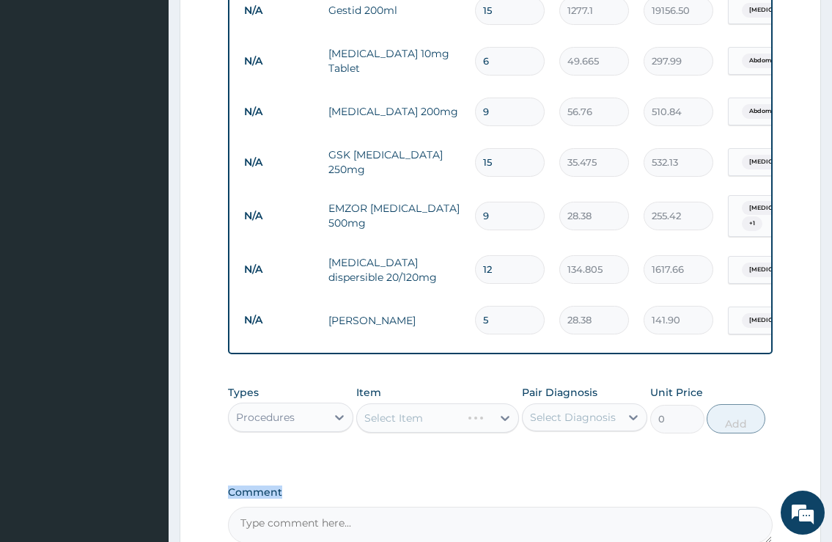
drag, startPoint x: 299, startPoint y: 480, endPoint x: 314, endPoint y: 483, distance: 15.7
click at [314, 483] on div "PA Code / Prescription Code Enter Code(Secondary Care Only) Encounter Date DD-M…" at bounding box center [500, 41] width 544 height 1003
click at [104, 348] on aside "Kendox Medical Centre Online My Menu Switch Providers Dashboard PA Code Claims …" at bounding box center [84, 48] width 169 height 1297
click at [117, 325] on aside "Kendox Medical Centre Online My Menu Switch Providers Dashboard PA Code Claims …" at bounding box center [84, 48] width 169 height 1297
